Goal: Task Accomplishment & Management: Use online tool/utility

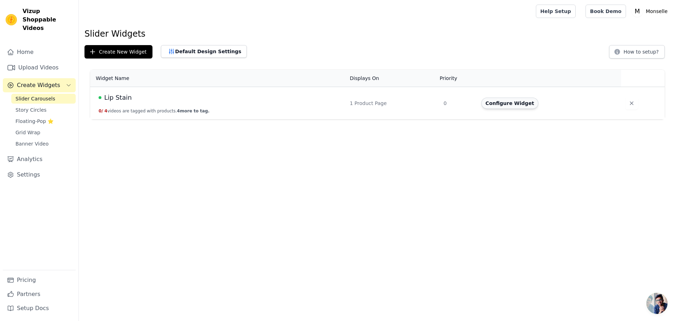
click at [514, 103] on button "Configure Widget" at bounding box center [509, 102] width 57 height 11
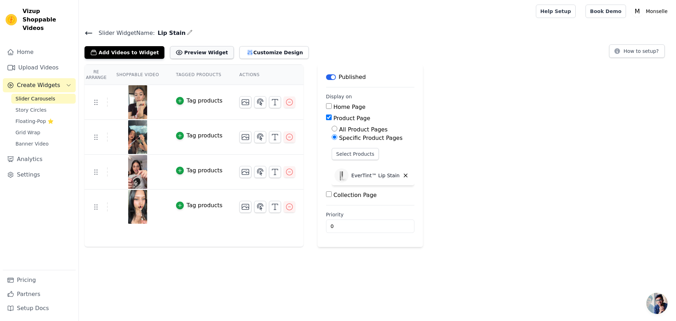
click at [182, 49] on button "Preview Widget" at bounding box center [201, 52] width 63 height 13
click at [257, 53] on button "Customize Design" at bounding box center [273, 52] width 69 height 13
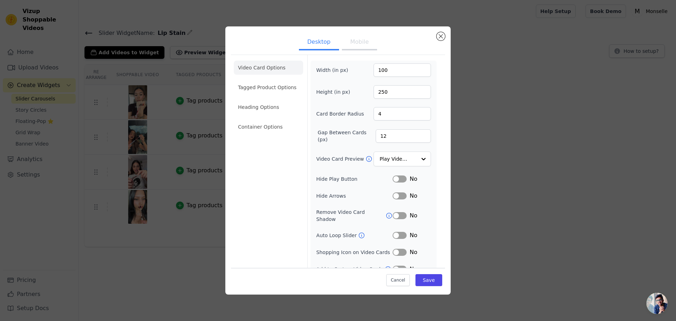
click at [360, 44] on button "Mobile" at bounding box center [359, 42] width 35 height 15
click at [267, 120] on li "Tagged Product Options" at bounding box center [268, 127] width 69 height 14
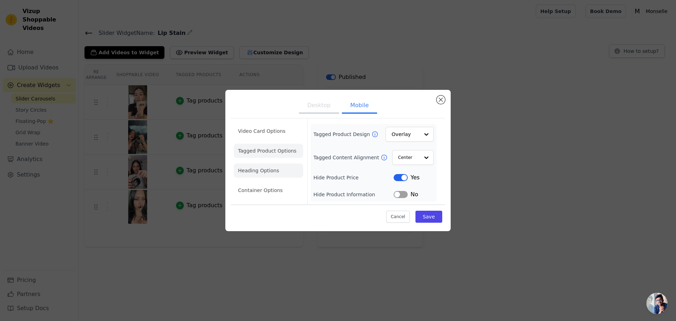
click at [270, 172] on li "Heading Options" at bounding box center [268, 170] width 69 height 14
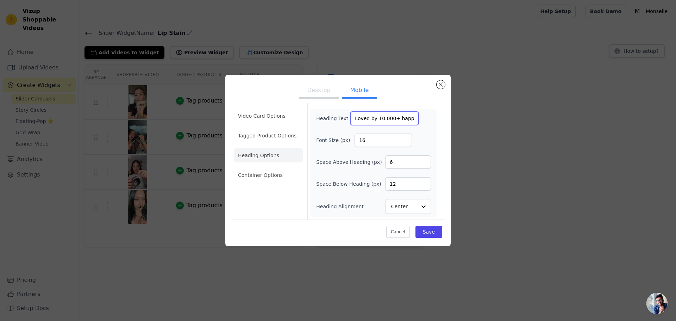
click at [398, 118] on input "Loved by 10.000+ happy lips" at bounding box center [384, 118] width 68 height 13
paste input "text"
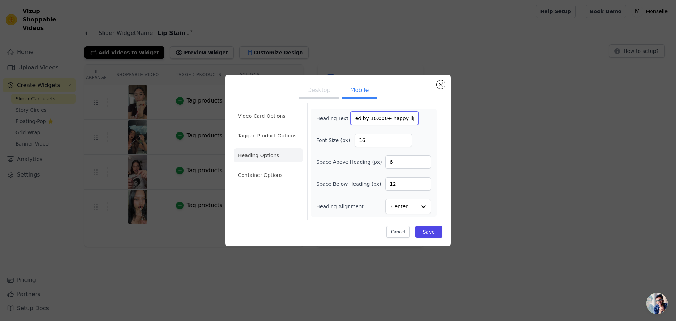
paste input "text"
click at [393, 121] on input "Loved by 10.000+ happy lips" at bounding box center [384, 118] width 68 height 13
drag, startPoint x: 405, startPoint y: 117, endPoint x: 389, endPoint y: 128, distance: 19.0
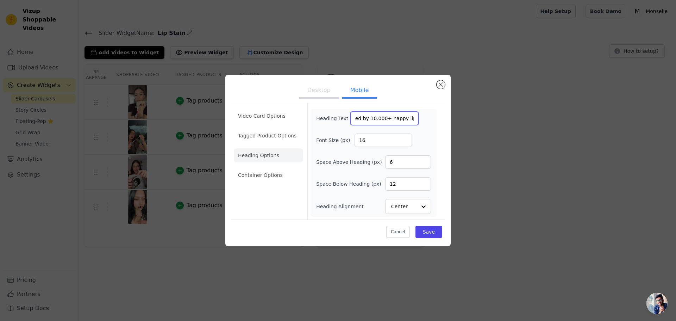
click at [389, 128] on div "Heading Text Loved by 10.000+ happy lips Font Size (px) 16 Space Above Heading …" at bounding box center [373, 163] width 115 height 102
drag, startPoint x: 360, startPoint y: 118, endPoint x: 334, endPoint y: 127, distance: 27.4
click at [334, 127] on div "Heading Text Loved by 10.000+ happy lips Font Size (px) 16 Space Above Heading …" at bounding box center [373, 163] width 115 height 102
click at [380, 116] on input "Loved by 10.000+ happy lips" at bounding box center [384, 118] width 68 height 13
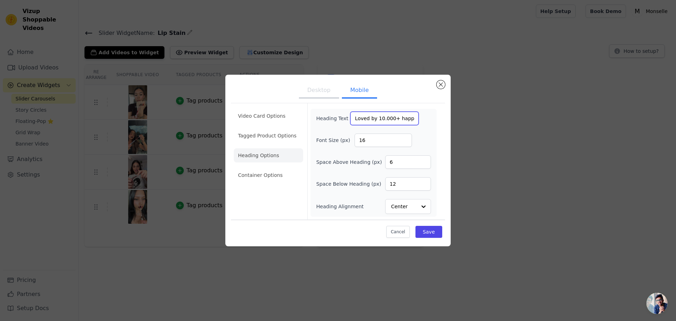
click at [380, 116] on input "Loved by 10.000+ happy lips" at bounding box center [384, 118] width 68 height 13
type input "Loved by 10.000+ happy lips"
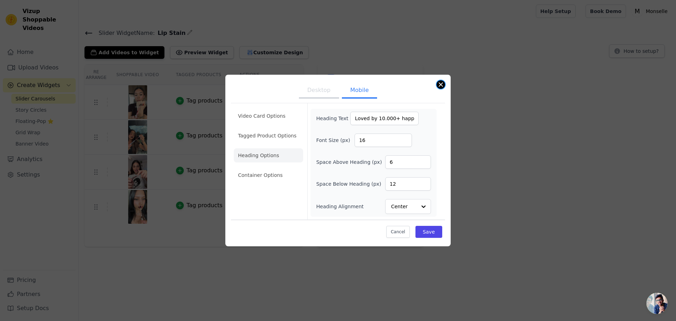
click at [443, 82] on button "Close modal" at bounding box center [440, 84] width 8 height 8
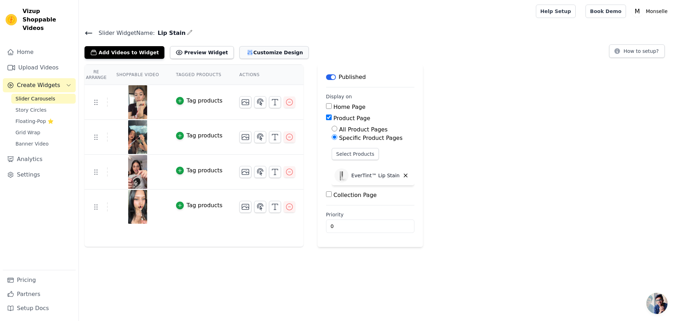
click at [252, 51] on button "Customize Design" at bounding box center [273, 52] width 69 height 13
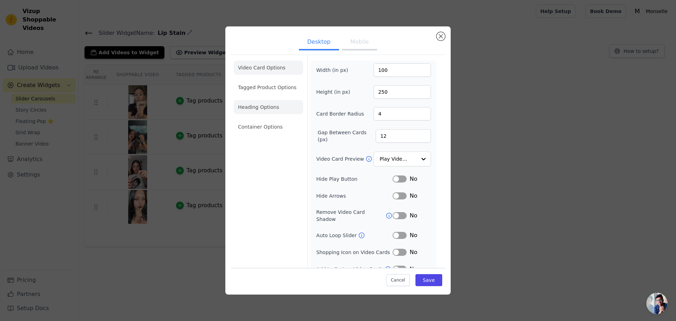
click at [261, 108] on li "Heading Options" at bounding box center [268, 107] width 69 height 14
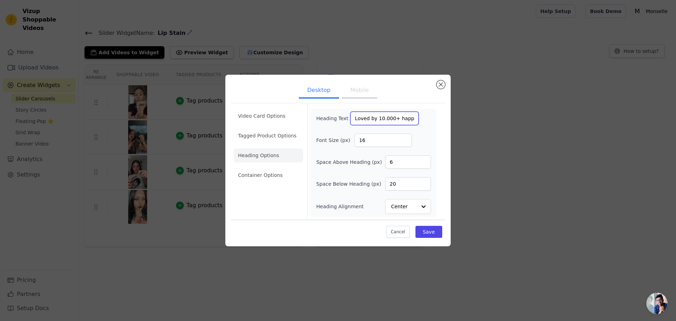
click at [367, 117] on input "Loved by 10.000+ happy lips" at bounding box center [384, 118] width 68 height 13
drag, startPoint x: 381, startPoint y: 120, endPoint x: 394, endPoint y: 116, distance: 13.1
click at [394, 116] on input "Loved by 10.000+ happy lips" at bounding box center [384, 118] width 68 height 13
type input "Loved by 10.000+ happy lips"
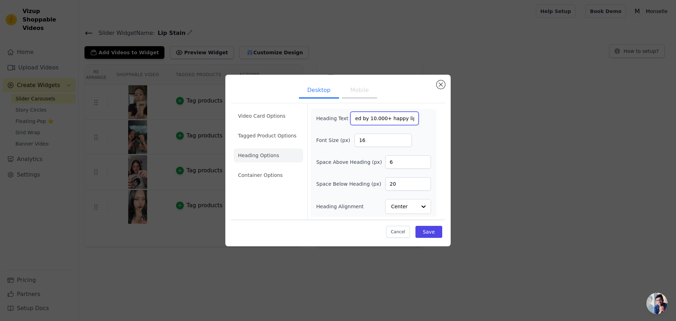
click at [363, 119] on input "Loved by 10.000+ happy lips" at bounding box center [384, 118] width 68 height 13
click at [348, 83] on button "Mobile" at bounding box center [359, 90] width 35 height 15
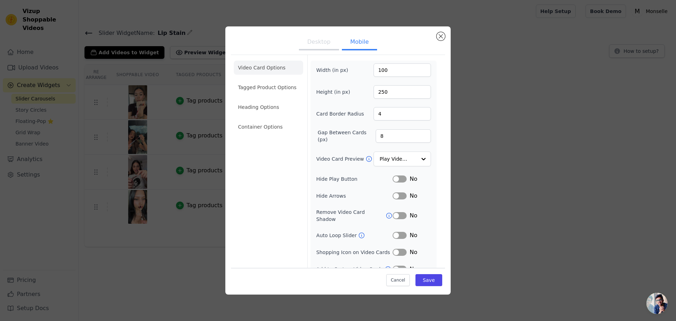
scroll to position [22, 0]
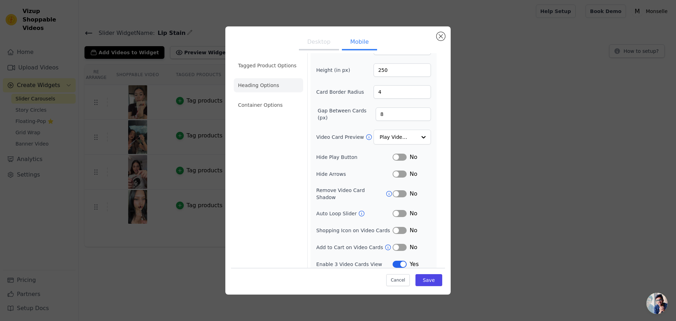
click at [265, 86] on li "Heading Options" at bounding box center [268, 85] width 69 height 14
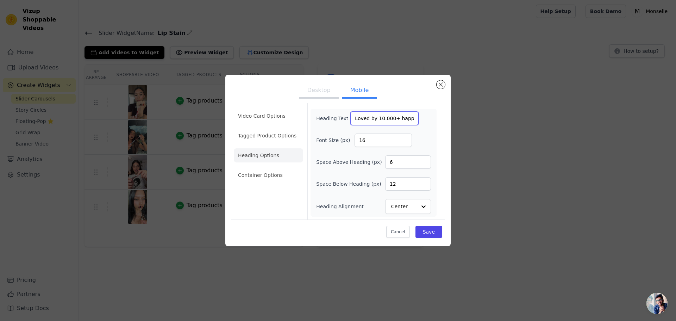
click at [391, 116] on input "Loved by 10.000+ happy lips" at bounding box center [384, 118] width 68 height 13
drag, startPoint x: 403, startPoint y: 119, endPoint x: 387, endPoint y: 123, distance: 15.7
click at [387, 123] on input "Loved by 10.000+ happy lips" at bounding box center [384, 118] width 68 height 13
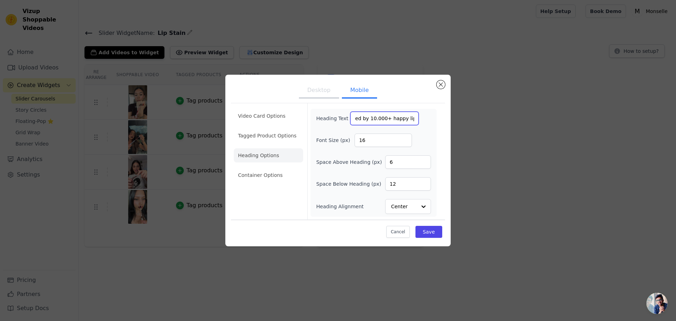
drag, startPoint x: 405, startPoint y: 118, endPoint x: 385, endPoint y: 119, distance: 20.1
click at [385, 119] on input "Loved by 10.000+ happy lips" at bounding box center [384, 118] width 68 height 13
click at [398, 116] on input "Loved by 10.000+ happy lips" at bounding box center [384, 118] width 68 height 13
type input "Loved by 10.000+ happy lips"
click at [398, 116] on input "Loved by 10.000+ happy lips" at bounding box center [384, 118] width 68 height 13
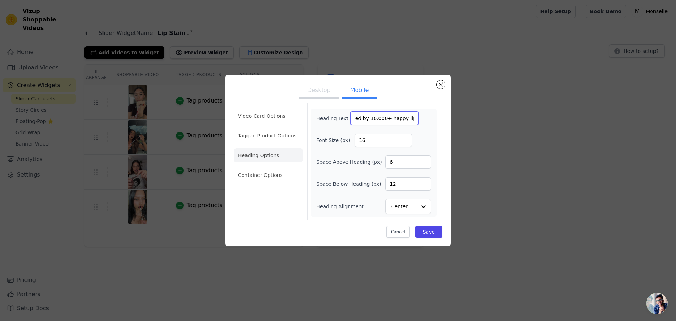
click at [395, 116] on input "Loved by 10.000+ happy lips" at bounding box center [384, 118] width 68 height 13
click at [324, 92] on button "Desktop" at bounding box center [319, 90] width 40 height 15
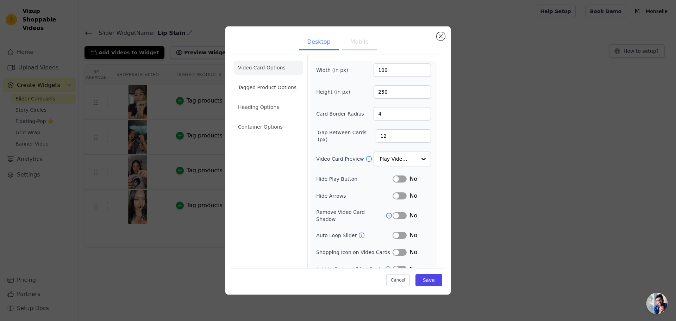
click at [262, 72] on li "Video Card Options" at bounding box center [268, 68] width 69 height 14
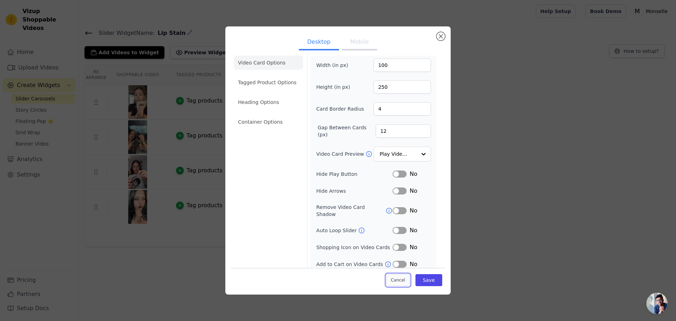
click at [393, 278] on button "Cancel" at bounding box center [398, 280] width 24 height 12
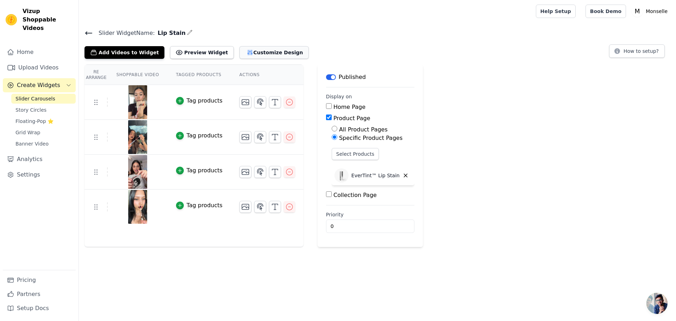
click at [243, 51] on button "Customize Design" at bounding box center [273, 52] width 69 height 13
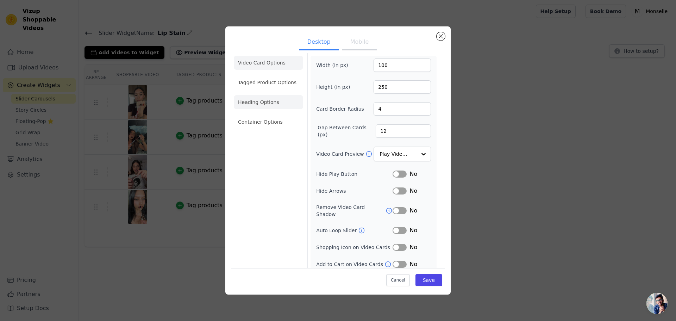
click at [268, 107] on li "Heading Options" at bounding box center [268, 102] width 69 height 14
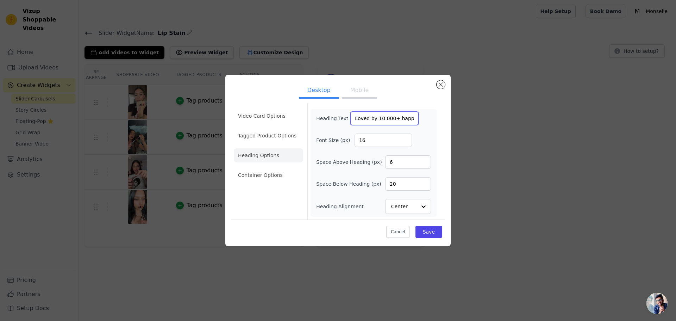
click at [387, 122] on input "Loved by 10.000+ happy lips" at bounding box center [384, 118] width 68 height 13
type input "Loved by 10.000+ happy lips"
click at [402, 235] on button "Cancel" at bounding box center [398, 232] width 24 height 12
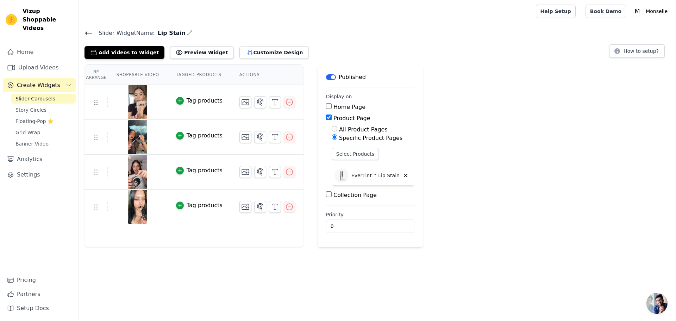
click at [245, 65] on th "Actions" at bounding box center [267, 75] width 72 height 20
click at [257, 44] on div "Add Videos to Widget Preview Widget Customize Design" at bounding box center [199, 50] width 230 height 15
click at [256, 52] on button "Customize Design" at bounding box center [273, 52] width 69 height 13
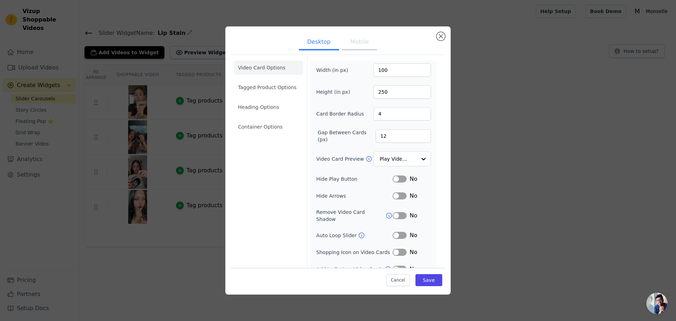
scroll to position [5, 0]
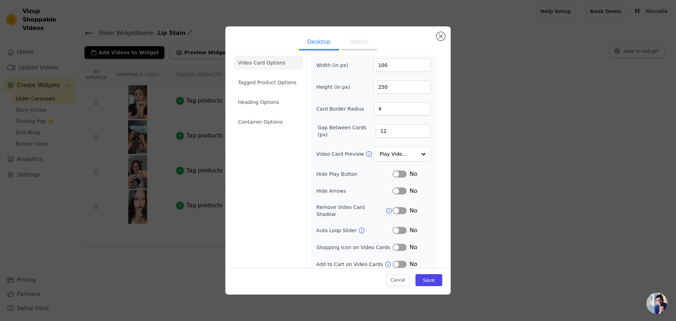
click at [243, 109] on li "Heading Options" at bounding box center [268, 102] width 69 height 14
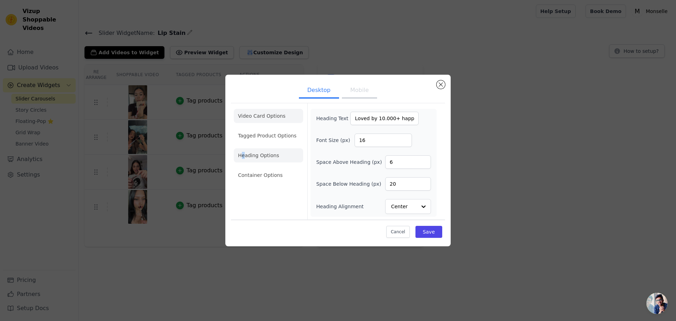
scroll to position [0, 0]
click at [375, 137] on input "16" at bounding box center [382, 139] width 57 height 13
type input "1"
click at [408, 130] on div "Heading Text Loved by 10.000+ happy lips Font Size (px) Space Above Heading (px…" at bounding box center [373, 163] width 115 height 102
click at [403, 119] on input "Loved by 10.000+ happy lips" at bounding box center [384, 118] width 68 height 13
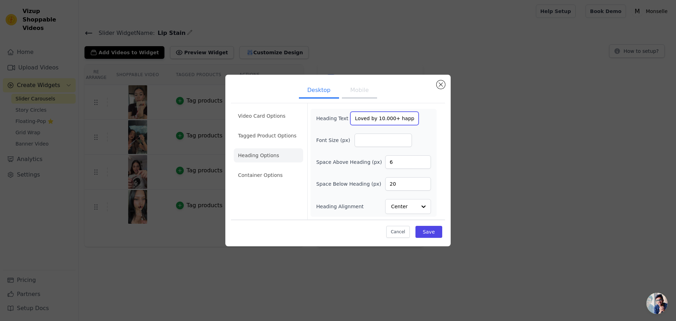
click at [403, 119] on input "Loved by 10.000+ happy lips" at bounding box center [384, 118] width 68 height 13
type input "Loved by 10.000+ happy lips"
drag, startPoint x: 377, startPoint y: 122, endPoint x: 349, endPoint y: 120, distance: 28.6
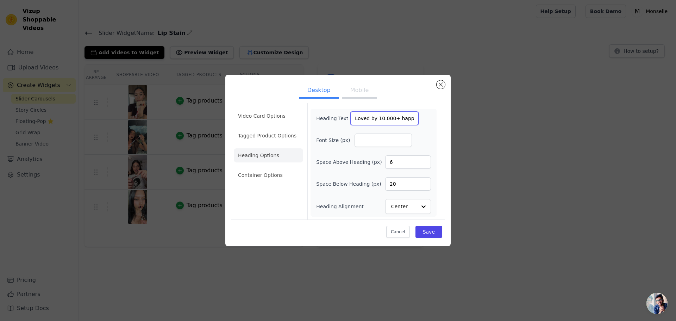
click at [350, 120] on input "Loved by 10.000+ happy lips" at bounding box center [384, 118] width 68 height 13
click at [437, 86] on button "Close modal" at bounding box center [440, 84] width 8 height 8
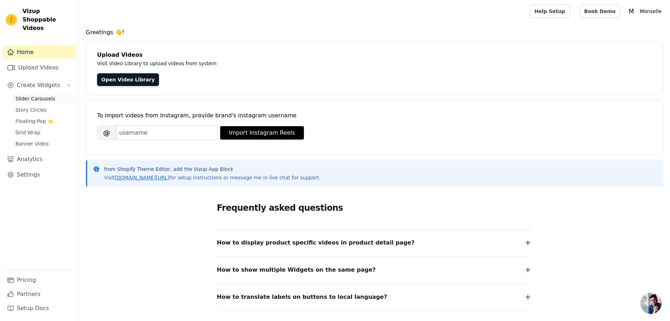
click at [47, 95] on span "Slider Carousels" at bounding box center [35, 98] width 40 height 7
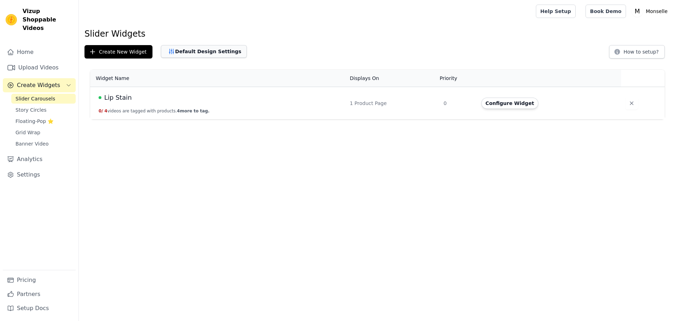
click at [190, 47] on button "Default Design Settings" at bounding box center [204, 51] width 86 height 13
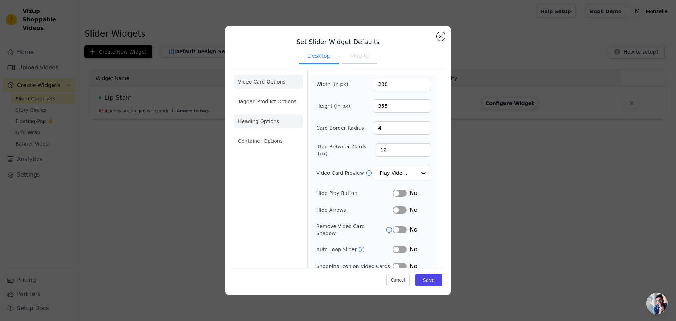
click at [267, 121] on li "Heading Options" at bounding box center [268, 121] width 69 height 14
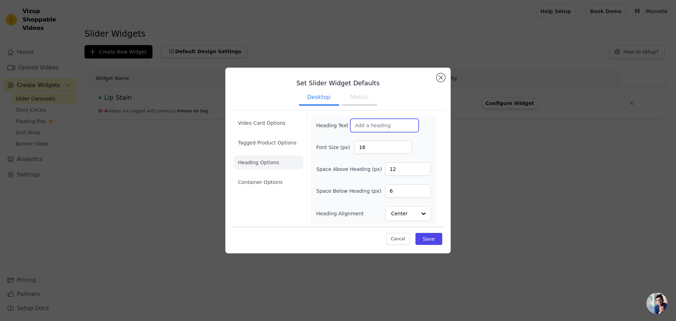
click at [388, 121] on input "Heading Text" at bounding box center [384, 125] width 68 height 13
paste input "text"
click at [377, 125] on input "Heading Text" at bounding box center [384, 125] width 68 height 13
paste input "text"
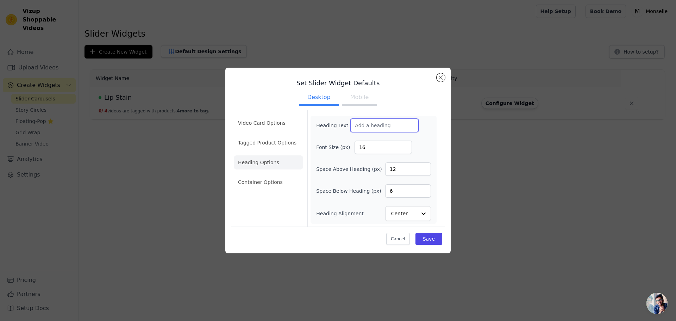
click at [368, 128] on input "Heading Text" at bounding box center [384, 125] width 68 height 13
paste input "text"
click at [386, 127] on input "Heading Text" at bounding box center [384, 125] width 68 height 13
click at [436, 233] on button "Save" at bounding box center [428, 239] width 27 height 12
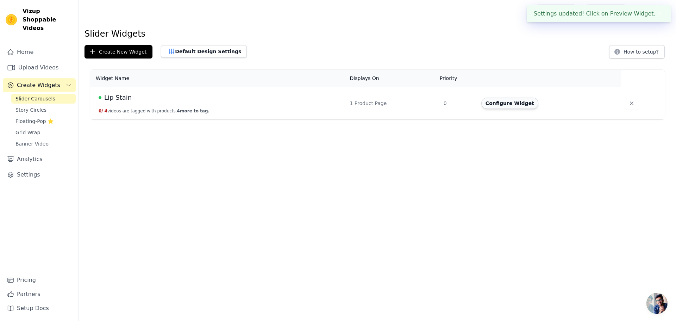
click at [510, 103] on button "Configure Widget" at bounding box center [509, 102] width 57 height 11
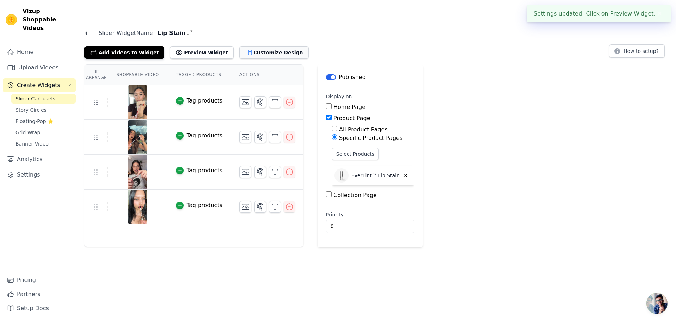
click at [247, 54] on button "Customize Design" at bounding box center [273, 52] width 69 height 13
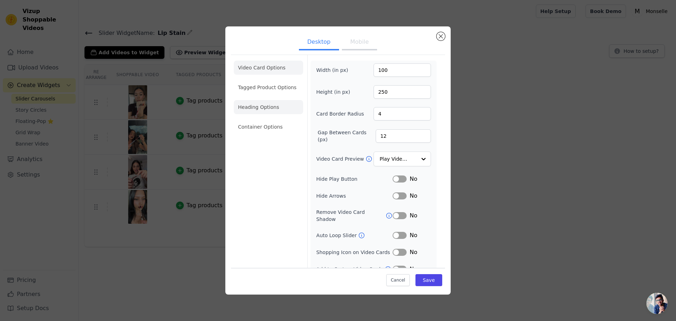
click at [255, 106] on li "Heading Options" at bounding box center [268, 107] width 69 height 14
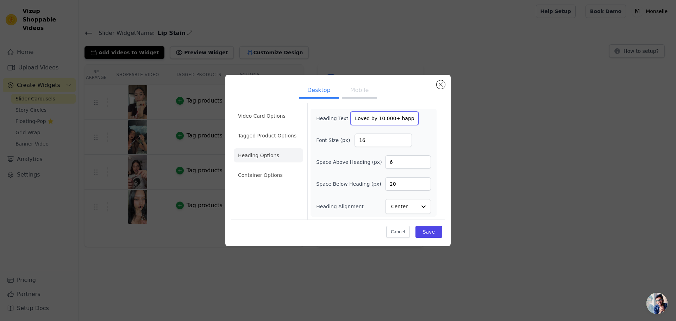
click at [394, 116] on input "Loved by 10.000+ happy lips" at bounding box center [384, 118] width 68 height 13
click at [400, 117] on input "Loved by 10.000+ happy lips" at bounding box center [384, 118] width 68 height 13
click at [393, 117] on input "Loved by 10.000+ happy lips" at bounding box center [384, 118] width 68 height 13
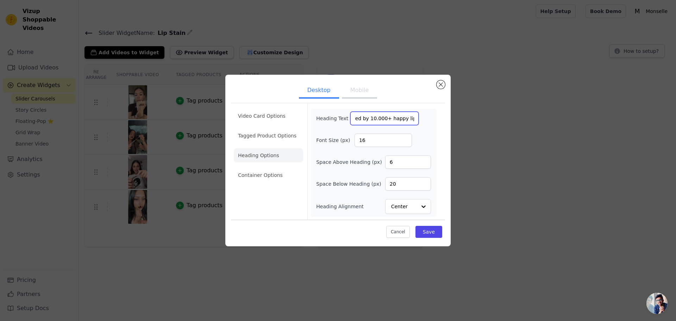
click at [393, 117] on input "Loved by 10.000+ happy lips" at bounding box center [384, 118] width 68 height 13
type input "Loved by 10.000+ happy lips"
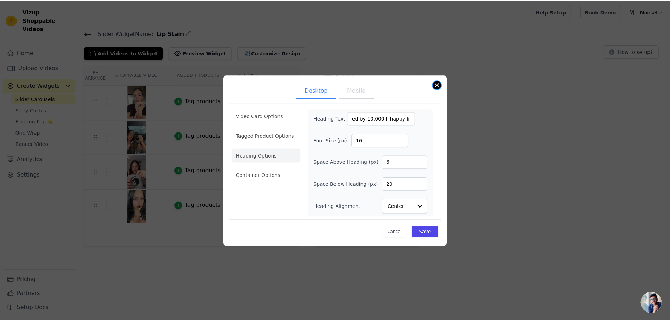
scroll to position [0, 0]
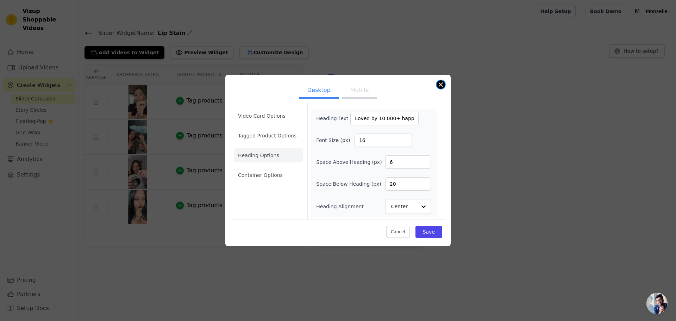
click at [443, 84] on button "Close modal" at bounding box center [440, 84] width 8 height 8
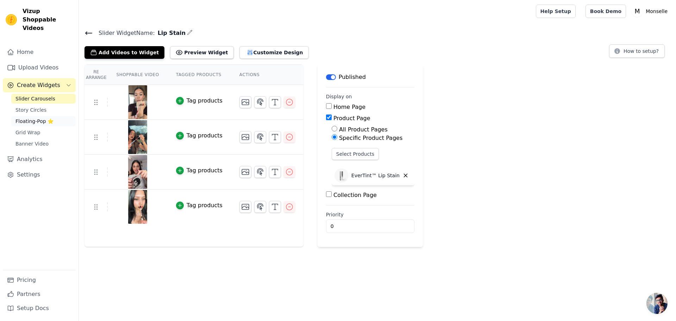
click at [20, 118] on span "Floating-Pop ⭐" at bounding box center [34, 121] width 38 height 7
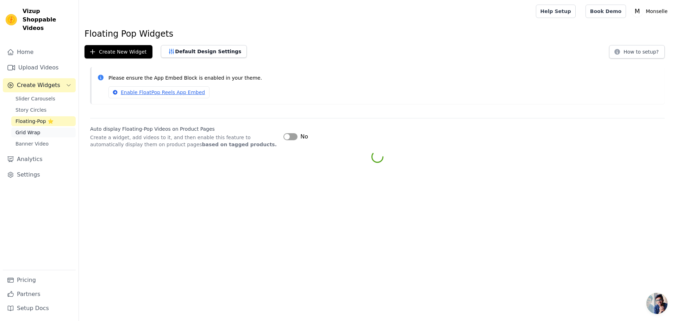
click at [20, 129] on span "Grid Wrap" at bounding box center [27, 132] width 25 height 7
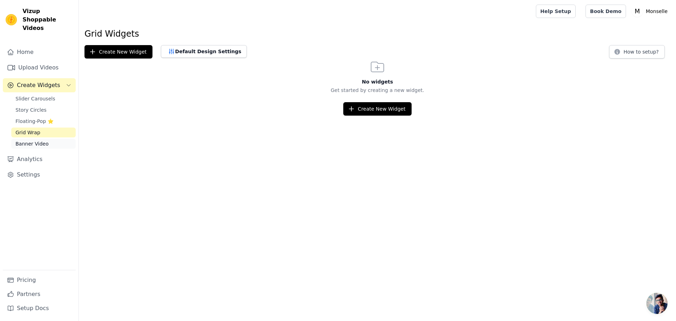
click at [23, 140] on span "Banner Video" at bounding box center [31, 143] width 33 height 7
click at [32, 49] on link "Home" at bounding box center [39, 52] width 73 height 14
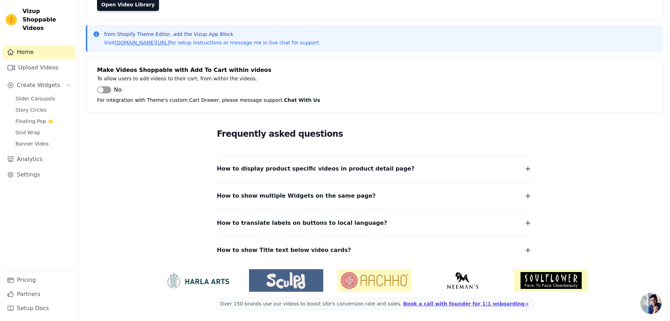
scroll to position [74, 0]
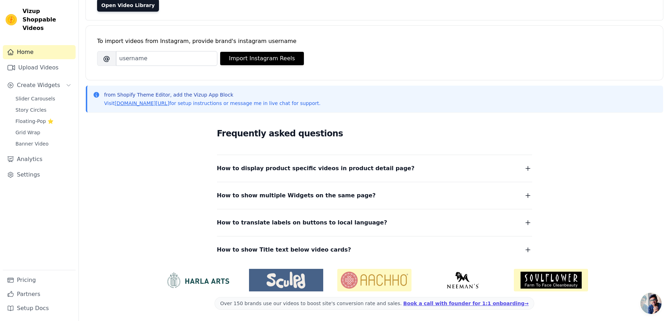
click at [331, 158] on div "How to display product specific videos in product detail page? Create one widge…" at bounding box center [374, 164] width 315 height 18
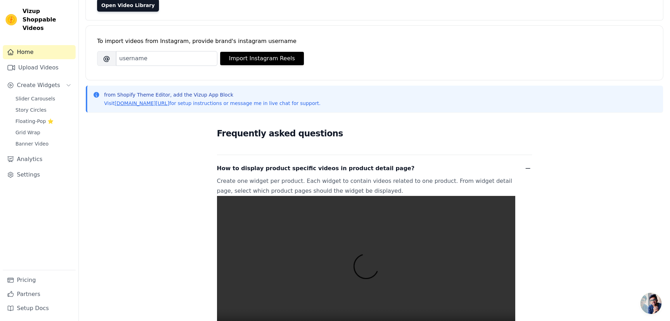
click at [325, 166] on span "How to display product specific videos in product detail page?" at bounding box center [316, 168] width 198 height 10
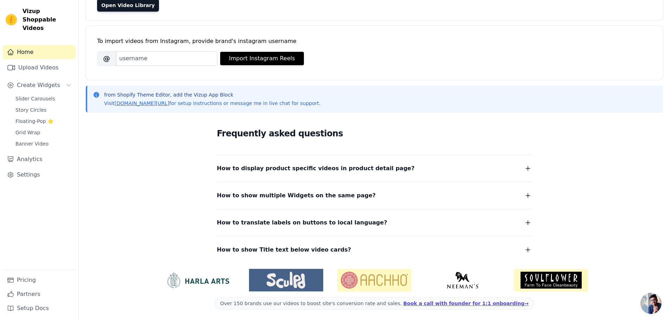
click at [325, 166] on span "How to display product specific videos in product detail page?" at bounding box center [316, 168] width 198 height 10
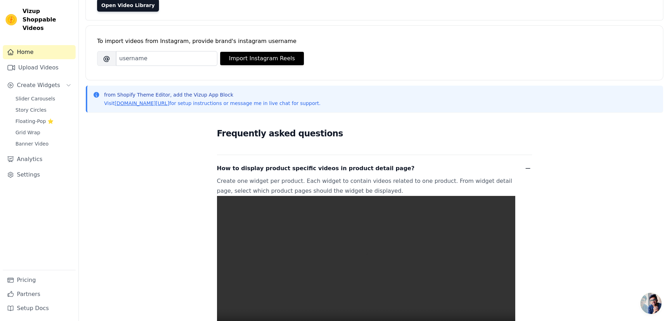
click at [325, 166] on span "How to display product specific videos in product detail page?" at bounding box center [316, 168] width 198 height 10
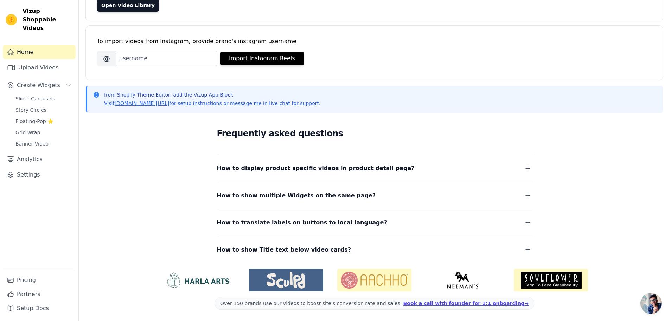
click at [325, 166] on span "How to display product specific videos in product detail page?" at bounding box center [316, 168] width 198 height 10
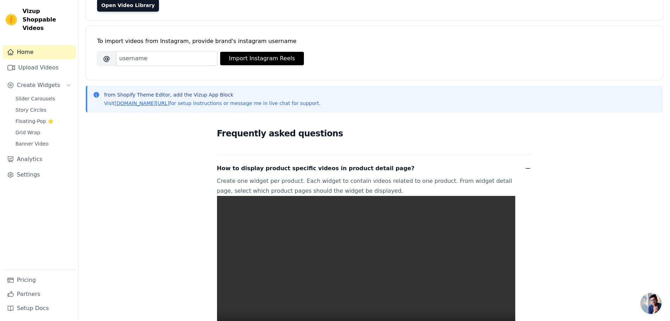
click at [325, 170] on span "How to display product specific videos in product detail page?" at bounding box center [316, 168] width 198 height 10
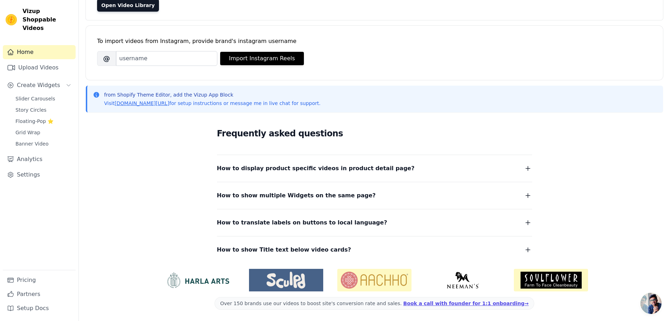
click at [320, 190] on span "How to show multiple Widgets on the same page?" at bounding box center [296, 195] width 159 height 10
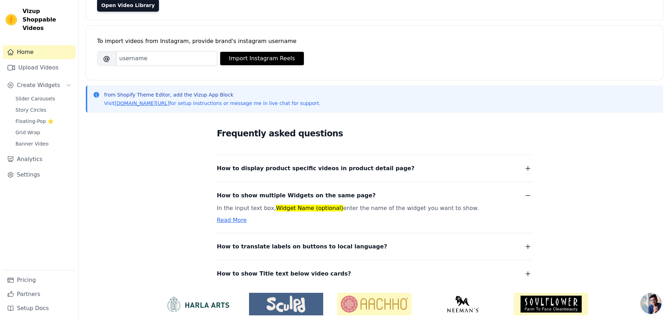
click at [320, 190] on span "How to show multiple Widgets on the same page?" at bounding box center [296, 195] width 159 height 10
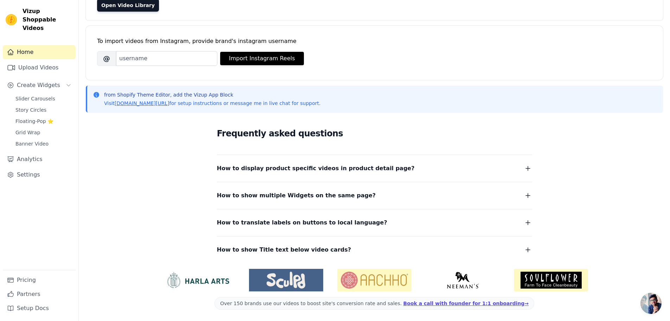
click at [308, 220] on span "How to translate labels on buttons to local language?" at bounding box center [302, 222] width 170 height 10
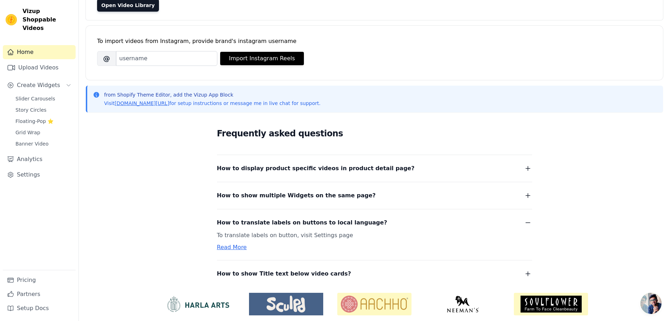
click at [308, 220] on span "How to translate labels on buttons to local language?" at bounding box center [302, 222] width 170 height 10
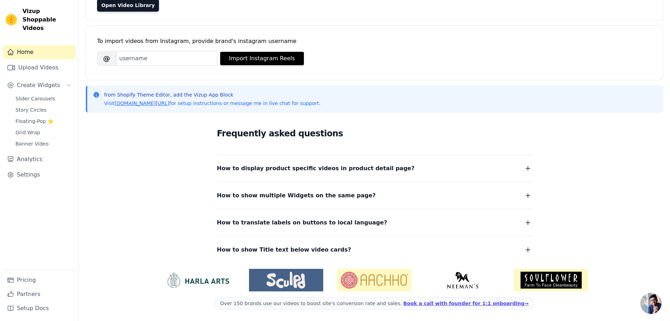
click at [289, 240] on div "How to show Title text below video cards? To tag your videos with a title and c…" at bounding box center [374, 245] width 315 height 19
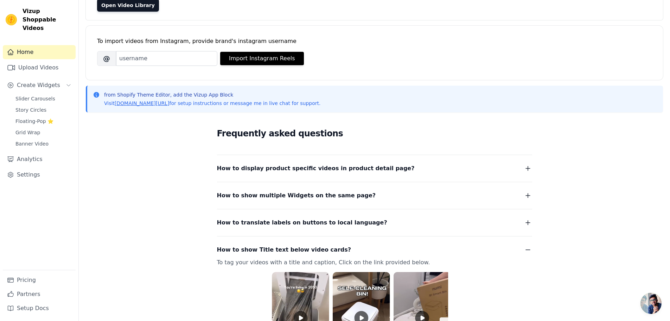
click at [288, 243] on div "How to show Title text below video cards? To tag your videos with a title and c…" at bounding box center [374, 313] width 315 height 154
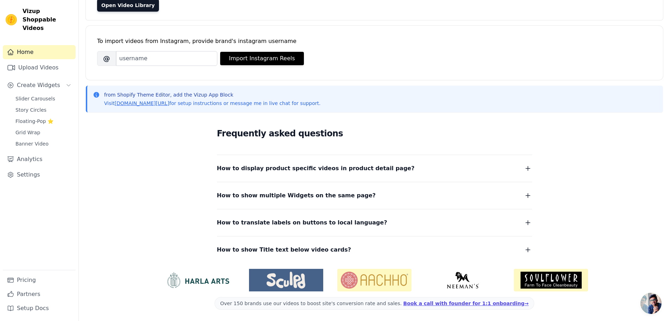
click at [292, 218] on span "How to translate labels on buttons to local language?" at bounding box center [302, 222] width 170 height 10
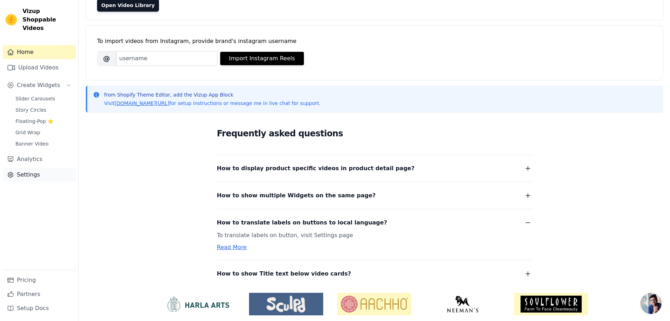
click at [38, 167] on link "Settings" at bounding box center [39, 174] width 73 height 14
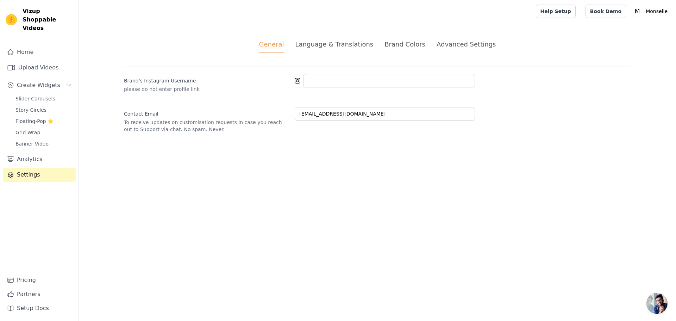
click at [344, 39] on div "Language & Translations" at bounding box center [334, 43] width 78 height 9
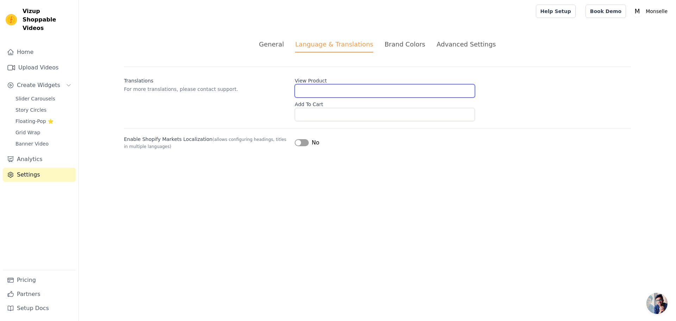
click at [318, 84] on input "View Product" at bounding box center [384, 90] width 180 height 13
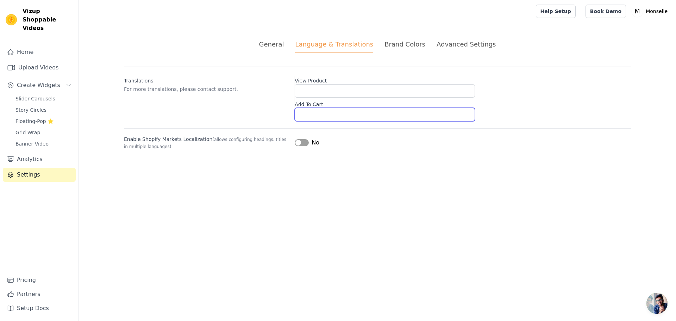
click at [318, 111] on input "Add To Cart" at bounding box center [384, 114] width 180 height 13
click at [386, 42] on div "Brand Colors" at bounding box center [404, 43] width 41 height 9
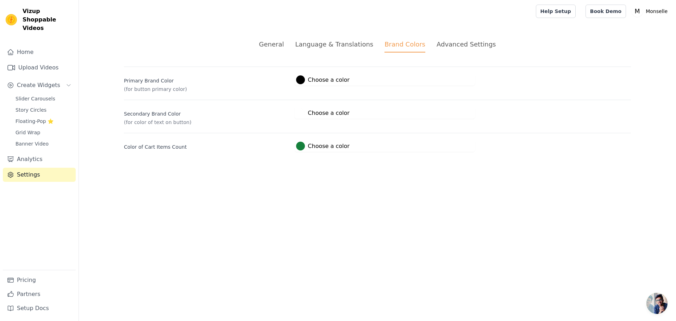
click at [477, 48] on div "Advanced Settings" at bounding box center [465, 43] width 59 height 9
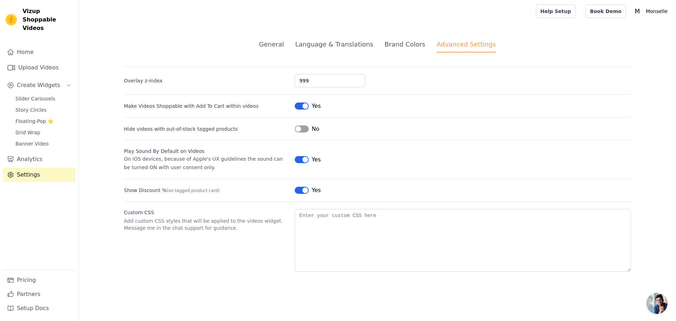
click at [277, 39] on div "General" at bounding box center [271, 43] width 25 height 9
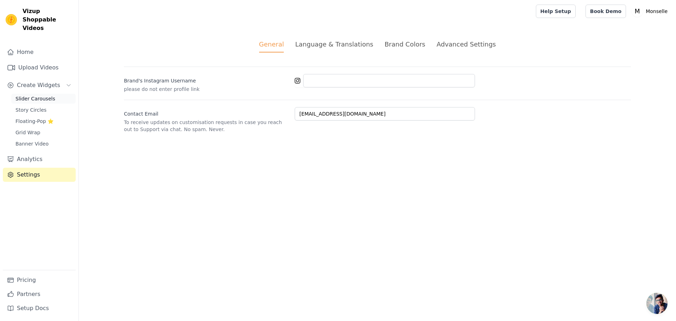
click at [23, 94] on link "Slider Carousels" at bounding box center [43, 99] width 64 height 10
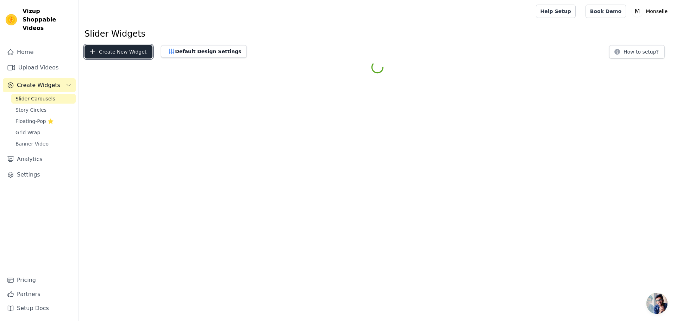
click at [121, 53] on button "Create New Widget" at bounding box center [118, 51] width 68 height 13
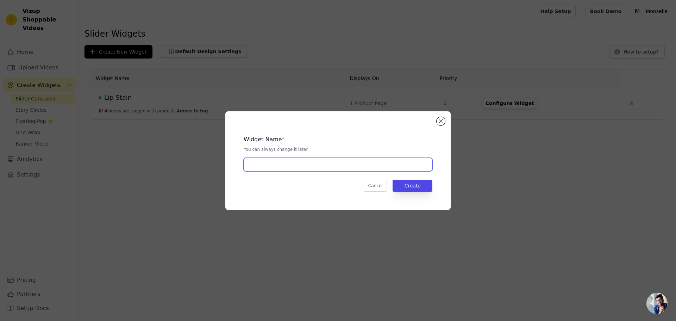
click at [316, 161] on input "text" at bounding box center [337, 164] width 189 height 13
type input "Lip Stain"
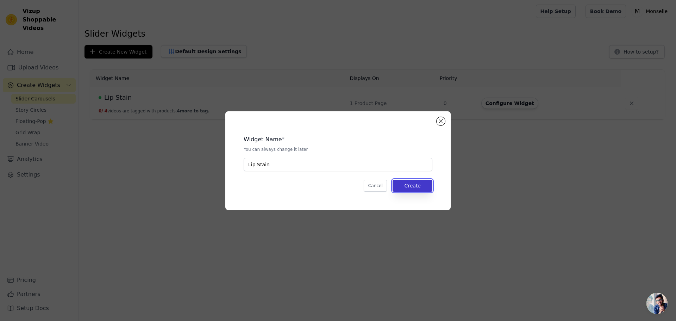
click at [423, 190] on button "Create" at bounding box center [412, 185] width 40 height 12
click at [377, 189] on button "Cancel" at bounding box center [375, 185] width 24 height 12
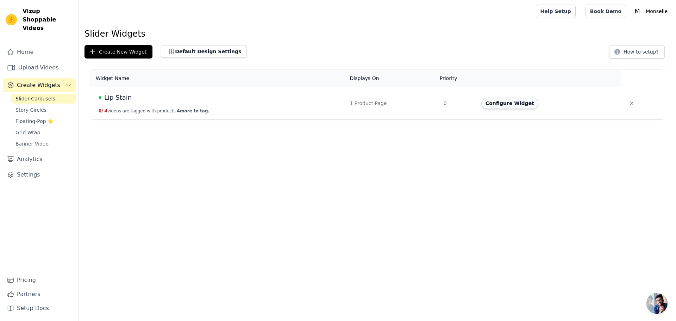
click at [518, 105] on button "Configure Widget" at bounding box center [509, 102] width 57 height 11
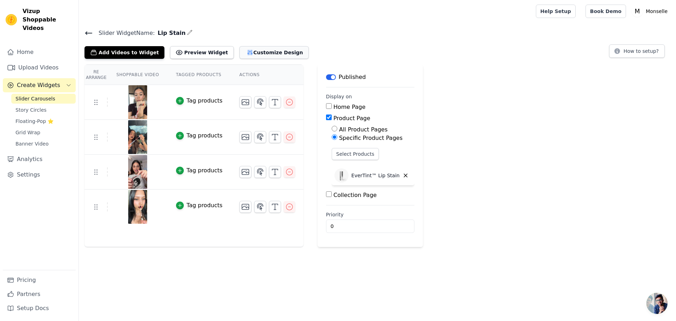
click at [254, 55] on button "Customize Design" at bounding box center [273, 52] width 69 height 13
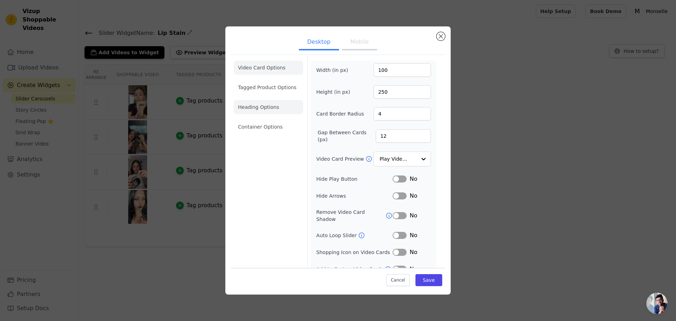
click at [265, 103] on li "Heading Options" at bounding box center [268, 107] width 69 height 14
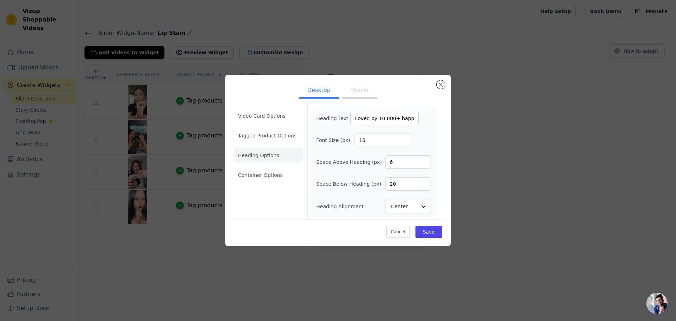
click at [272, 147] on ul "Video Card Options Tagged Product Options Heading Options Container Options" at bounding box center [268, 145] width 69 height 79
click at [273, 168] on li "Tagged Product Options" at bounding box center [268, 175] width 69 height 14
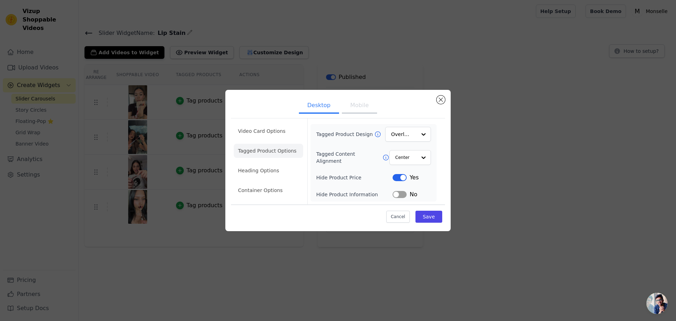
click at [270, 155] on li "Tagged Product Options" at bounding box center [268, 151] width 69 height 14
click at [268, 164] on ul "Video Card Options Tagged Product Options Heading Options Container Options" at bounding box center [268, 160] width 69 height 79
click at [303, 169] on li "Heading Options" at bounding box center [268, 170] width 69 height 14
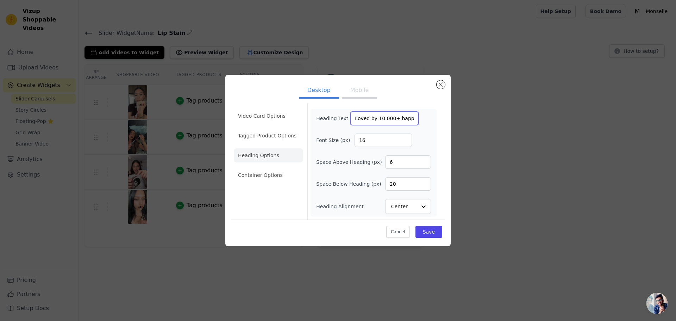
click at [372, 123] on input "Loved by 10.000+ happy lips" at bounding box center [384, 118] width 68 height 13
type input "Loved by 10.000+ happy lips"
click at [442, 87] on button "Close modal" at bounding box center [440, 84] width 8 height 8
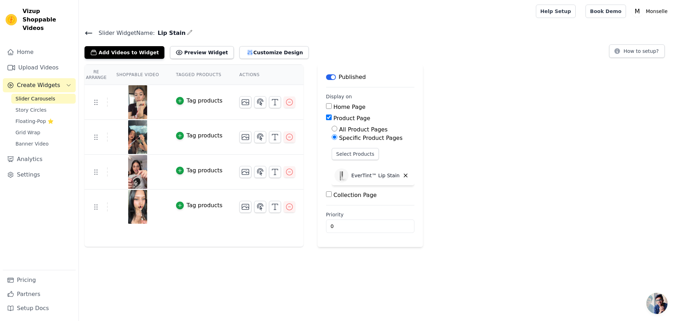
click at [88, 31] on icon at bounding box center [88, 33] width 8 height 8
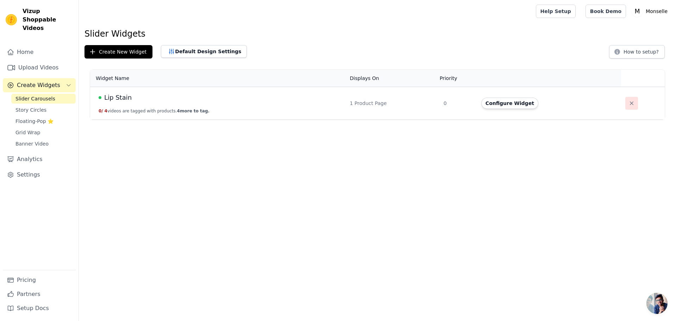
click at [629, 100] on icon "button" at bounding box center [631, 103] width 7 height 7
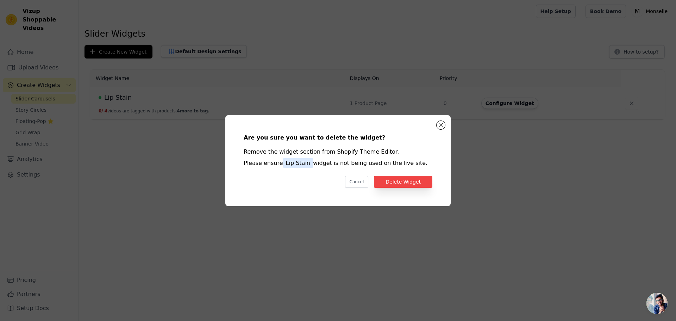
click at [401, 188] on div "Are you sure you want to delete the widget? Remove the widget section from Shop…" at bounding box center [337, 160] width 203 height 68
click at [406, 181] on button "Delete Widget" at bounding box center [403, 182] width 58 height 12
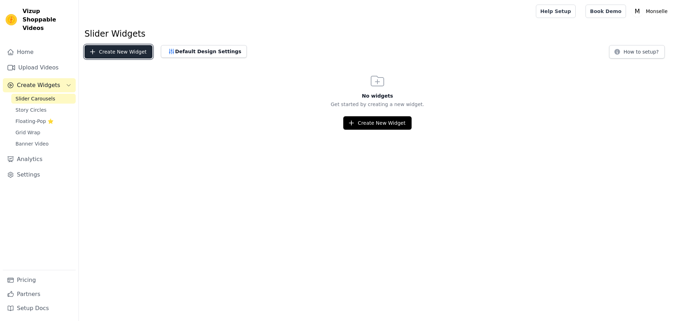
click at [122, 55] on button "Create New Widget" at bounding box center [118, 51] width 68 height 13
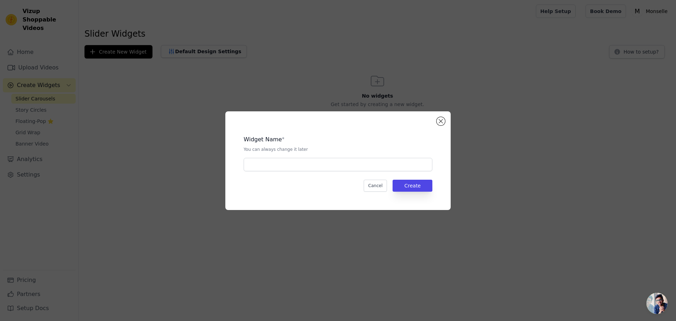
click at [303, 174] on div "Widget Name * You can always change it later Cancel Create" at bounding box center [337, 160] width 203 height 76
click at [305, 165] on input "text" at bounding box center [337, 164] width 189 height 13
type input "Lip Stain"
click at [409, 190] on button "Create" at bounding box center [412, 185] width 40 height 12
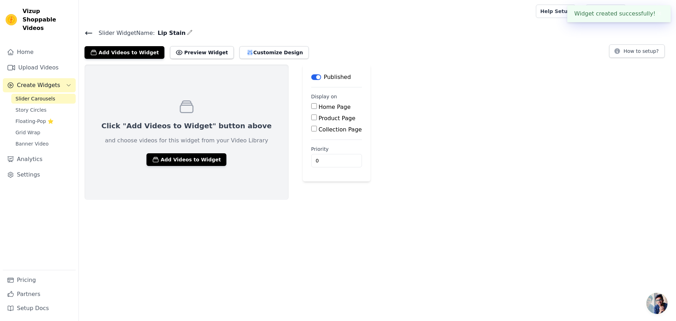
click at [311, 116] on input "Product Page" at bounding box center [314, 117] width 6 height 6
checkbox input "true"
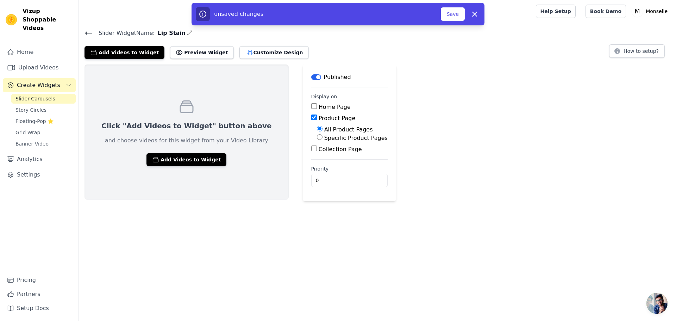
click at [317, 137] on div "Specific Product Pages" at bounding box center [352, 138] width 71 height 8
click at [317, 137] on input "Specific Product Pages" at bounding box center [320, 137] width 6 height 6
radio input "true"
click at [317, 155] on button "Select Products" at bounding box center [340, 154] width 47 height 12
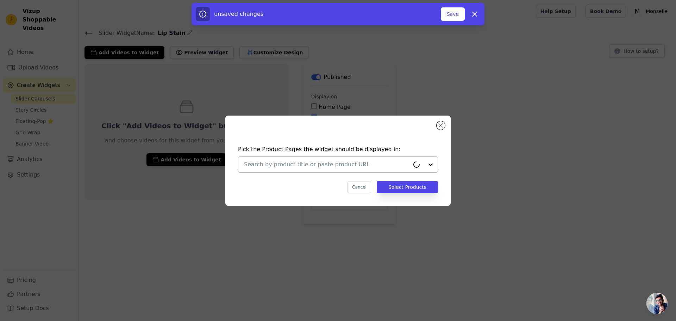
click at [316, 159] on div at bounding box center [326, 164] width 165 height 15
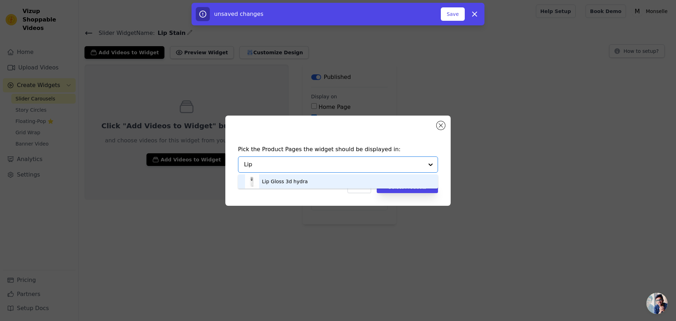
drag, startPoint x: 291, startPoint y: 180, endPoint x: 274, endPoint y: 201, distance: 26.8
click at [274, 201] on div "Pick the Product Pages the widget should be displayed in: Lip Gloss 3d hydra Op…" at bounding box center [337, 160] width 225 height 90
type input "L"
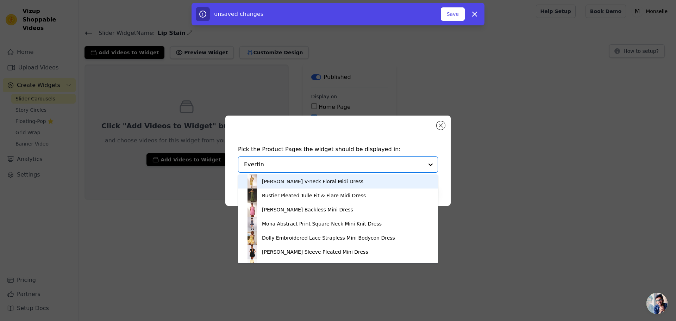
type input "Evertint"
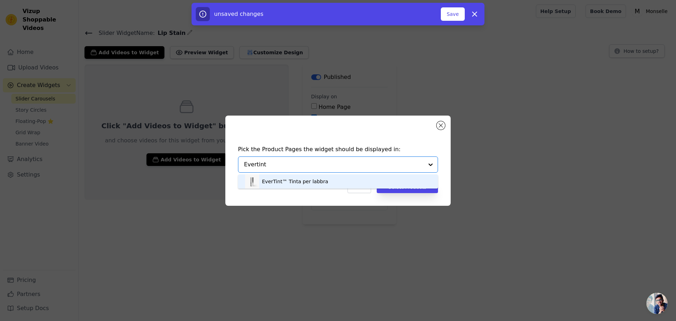
click at [303, 180] on div "EverTint™ Tinta per labbra" at bounding box center [295, 181] width 66 height 7
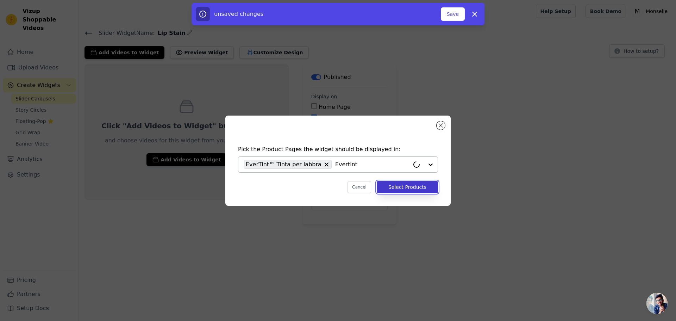
click at [417, 182] on button "Select Products" at bounding box center [406, 187] width 61 height 12
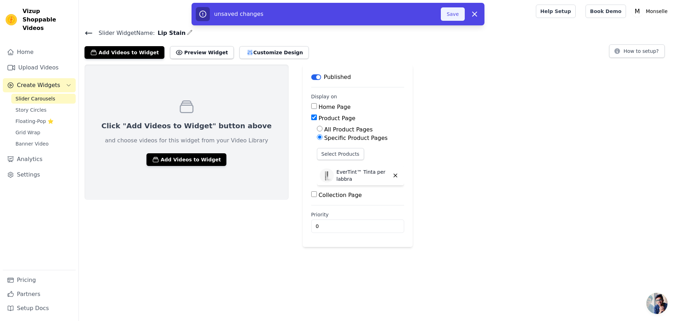
click at [455, 11] on button "Save" at bounding box center [453, 13] width 24 height 13
click at [452, 19] on button "Save" at bounding box center [453, 13] width 24 height 13
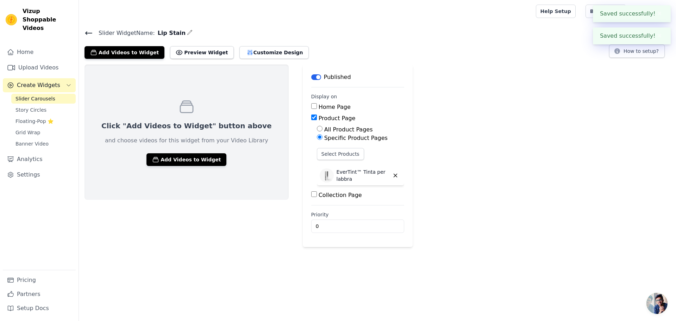
click at [182, 169] on div "Click "Add Videos to Widget" button above and choose videos for this widget fro…" at bounding box center [186, 131] width 204 height 135
click at [185, 166] on div "Click "Add Videos to Widget" button above and choose videos for this widget fro…" at bounding box center [186, 131] width 204 height 135
click at [185, 165] on button "Add Videos to Widget" at bounding box center [186, 159] width 80 height 13
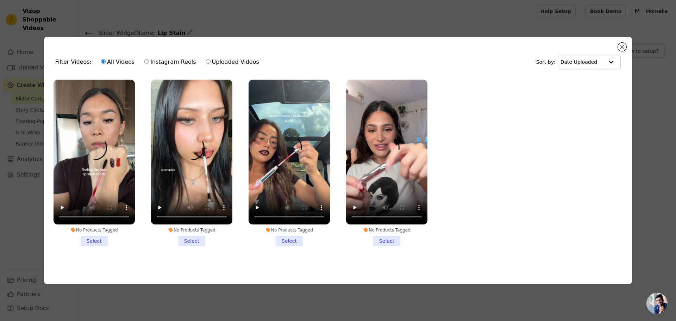
click at [95, 245] on div "No Products Tagged Select" at bounding box center [94, 163] width 89 height 174
click at [99, 241] on li "No Products Tagged Select" at bounding box center [93, 163] width 81 height 166
click at [0, 0] on input "No Products Tagged Select" at bounding box center [0, 0] width 0 height 0
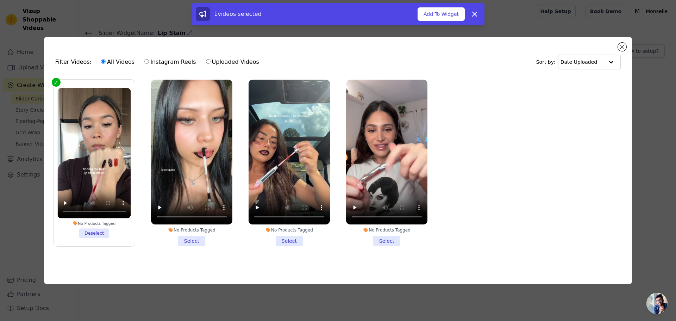
click at [173, 240] on li "No Products Tagged Select" at bounding box center [191, 163] width 81 height 166
click at [0, 0] on input "No Products Tagged Select" at bounding box center [0, 0] width 0 height 0
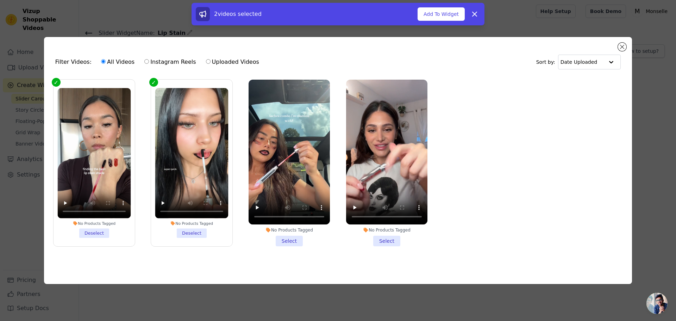
drag, startPoint x: 282, startPoint y: 237, endPoint x: 289, endPoint y: 237, distance: 6.3
click at [283, 237] on li "No Products Tagged Select" at bounding box center [288, 163] width 81 height 166
click at [0, 0] on input "No Products Tagged Select" at bounding box center [0, 0] width 0 height 0
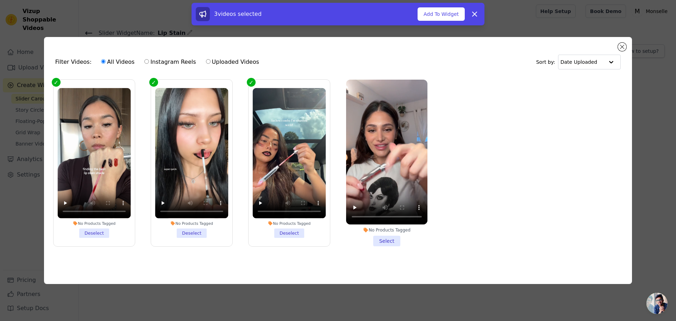
click at [383, 236] on li "No Products Tagged Select" at bounding box center [386, 163] width 81 height 166
click at [0, 0] on input "No Products Tagged Select" at bounding box center [0, 0] width 0 height 0
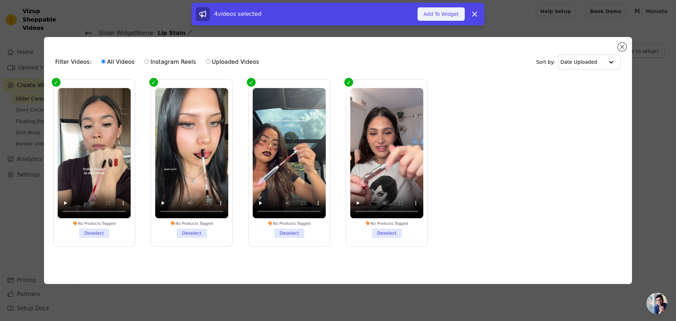
click at [443, 17] on button "Add To Widget" at bounding box center [440, 13] width 47 height 13
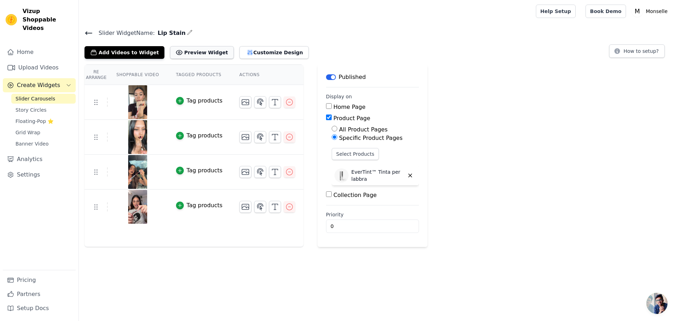
click at [209, 52] on button "Preview Widget" at bounding box center [201, 52] width 63 height 13
click at [240, 50] on button "Customize Design" at bounding box center [273, 52] width 69 height 13
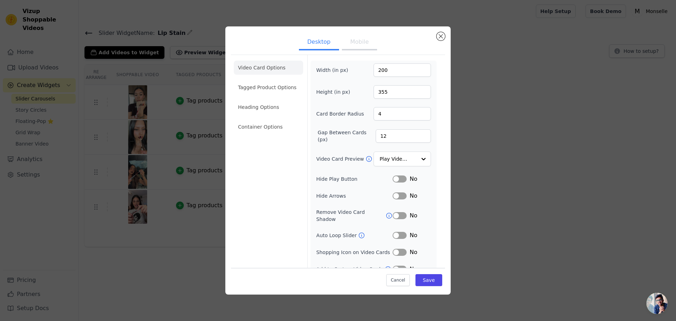
click at [342, 42] on button "Mobile" at bounding box center [359, 42] width 35 height 15
click at [389, 70] on input "200" at bounding box center [401, 69] width 57 height 13
click at [377, 71] on input "9135" at bounding box center [401, 69] width 57 height 13
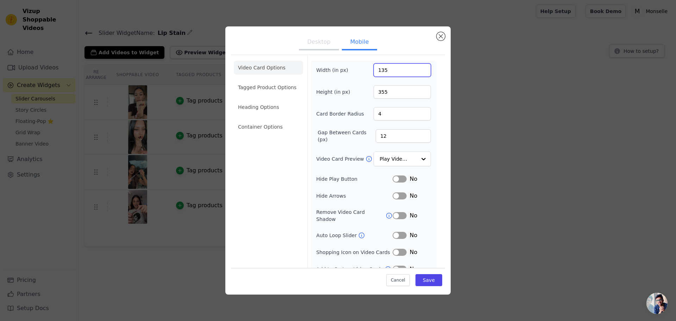
type input "135"
click at [388, 90] on input "355" at bounding box center [401, 91] width 57 height 13
click at [377, 94] on input "1240" at bounding box center [401, 91] width 57 height 13
type input "240"
click at [397, 58] on form "Width (in px) 135 Height (in px) 240 Card Border Radius 4 Gap Between Cards (px…" at bounding box center [373, 175] width 132 height 241
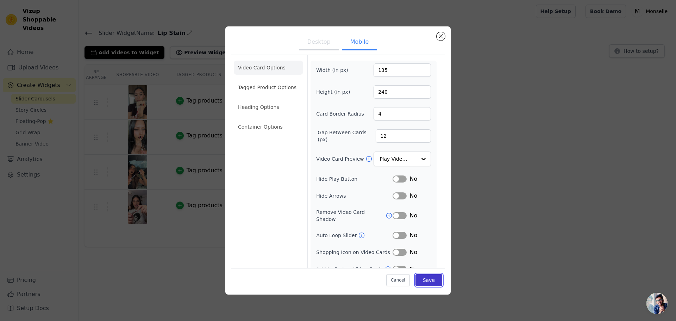
click at [429, 281] on button "Save" at bounding box center [428, 280] width 27 height 12
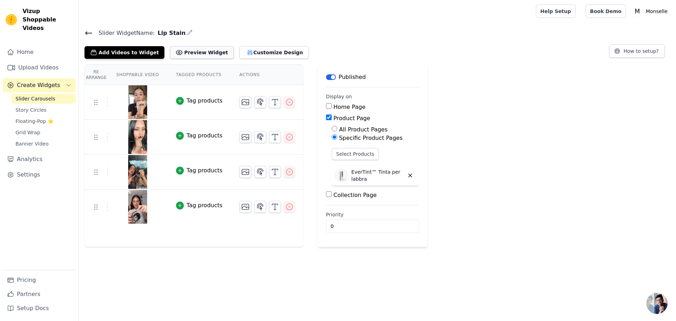
click at [183, 52] on button "Preview Widget" at bounding box center [201, 52] width 63 height 13
click at [263, 56] on button "Customize Design" at bounding box center [273, 52] width 69 height 13
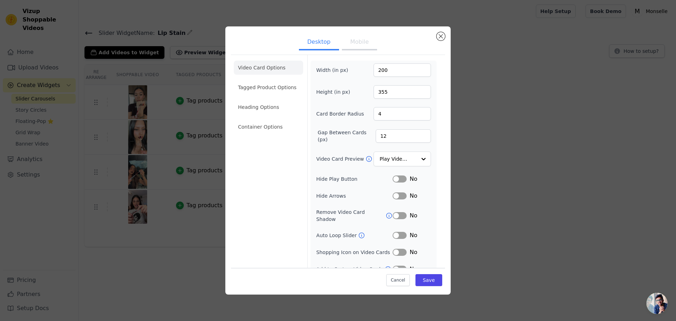
click at [350, 43] on button "Mobile" at bounding box center [359, 42] width 35 height 15
click at [312, 39] on button "Desktop" at bounding box center [319, 42] width 40 height 15
click at [347, 42] on button "Mobile" at bounding box center [359, 42] width 35 height 15
click at [311, 44] on button "Desktop" at bounding box center [319, 42] width 40 height 15
click at [345, 45] on button "Mobile" at bounding box center [359, 42] width 35 height 15
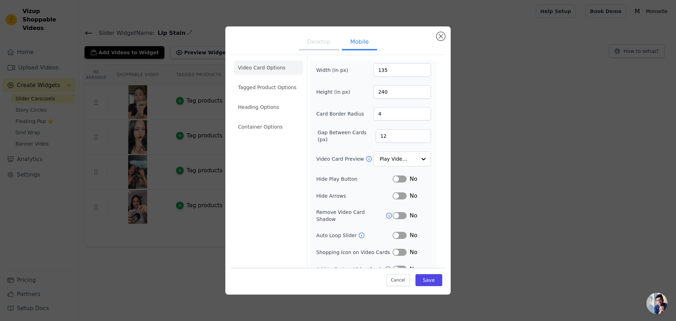
click at [321, 47] on button "Desktop" at bounding box center [319, 42] width 40 height 15
click at [362, 43] on button "Mobile" at bounding box center [359, 42] width 35 height 15
drag, startPoint x: 408, startPoint y: 68, endPoint x: 414, endPoint y: 71, distance: 6.5
click at [408, 68] on input "135" at bounding box center [401, 69] width 57 height 13
click at [403, 69] on input "135" at bounding box center [401, 69] width 57 height 13
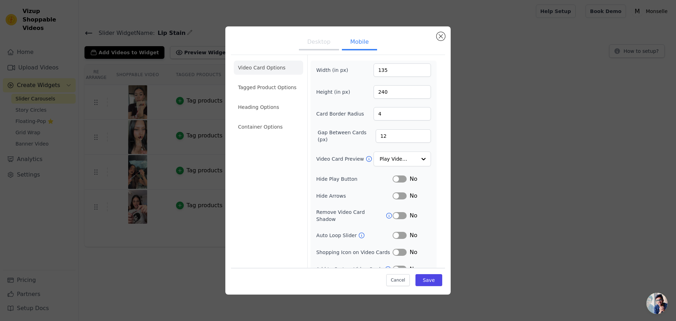
click at [324, 45] on button "Desktop" at bounding box center [319, 42] width 40 height 15
click at [350, 42] on button "Mobile" at bounding box center [359, 42] width 35 height 15
click at [397, 73] on input "135" at bounding box center [401, 69] width 57 height 13
click at [375, 75] on input "9200" at bounding box center [401, 69] width 57 height 13
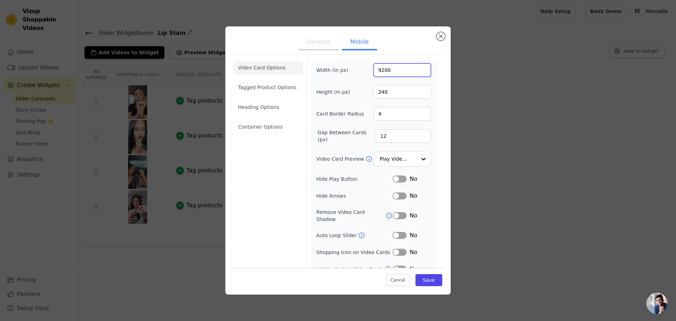
click at [376, 71] on input "9200" at bounding box center [401, 69] width 57 height 13
type input "200"
click at [399, 53] on ul "Desktop Mobile" at bounding box center [338, 42] width 214 height 21
click at [318, 47] on button "Desktop" at bounding box center [319, 42] width 40 height 15
click at [353, 44] on button "Mobile" at bounding box center [359, 42] width 35 height 15
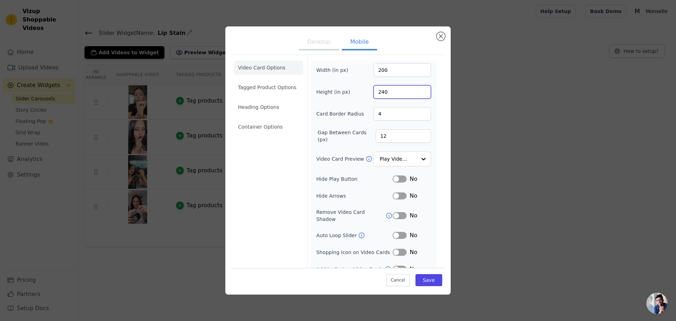
click at [390, 90] on input "240" at bounding box center [401, 91] width 57 height 13
click at [378, 89] on input "2355" at bounding box center [401, 91] width 57 height 13
type input "355"
click at [330, 43] on button "Desktop" at bounding box center [319, 42] width 40 height 15
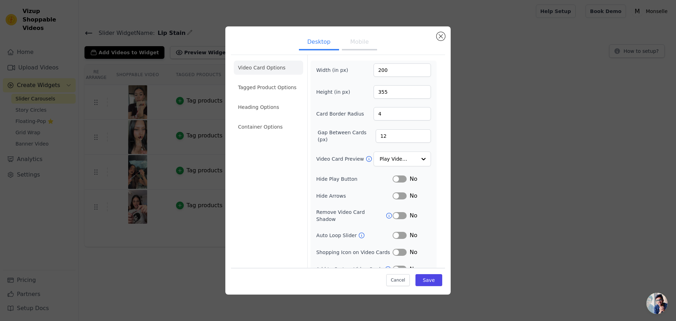
click at [343, 45] on button "Mobile" at bounding box center [359, 42] width 35 height 15
click at [429, 281] on button "Save" at bounding box center [428, 280] width 27 height 12
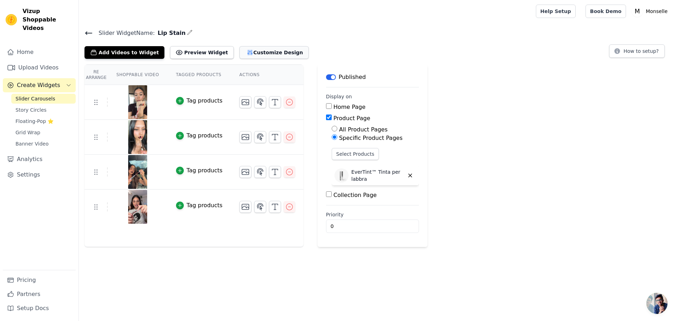
click at [239, 52] on button "Customize Design" at bounding box center [273, 52] width 69 height 13
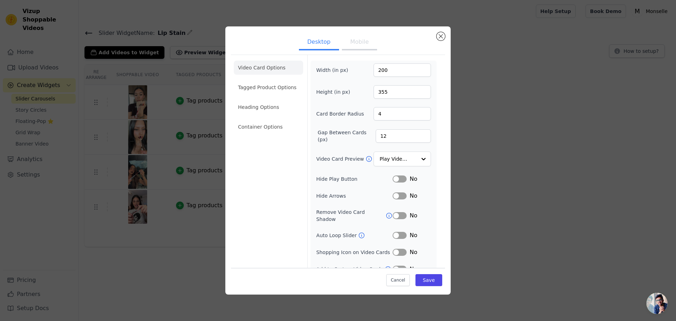
click at [359, 42] on button "Mobile" at bounding box center [359, 42] width 35 height 15
click at [397, 95] on input "355" at bounding box center [401, 91] width 57 height 13
click at [396, 95] on input "355" at bounding box center [401, 91] width 57 height 13
type input "330"
click at [397, 47] on ul "Desktop Mobile" at bounding box center [338, 42] width 214 height 21
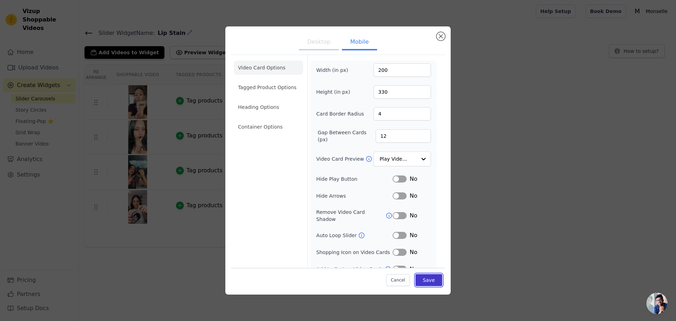
click at [422, 279] on button "Save" at bounding box center [428, 280] width 27 height 12
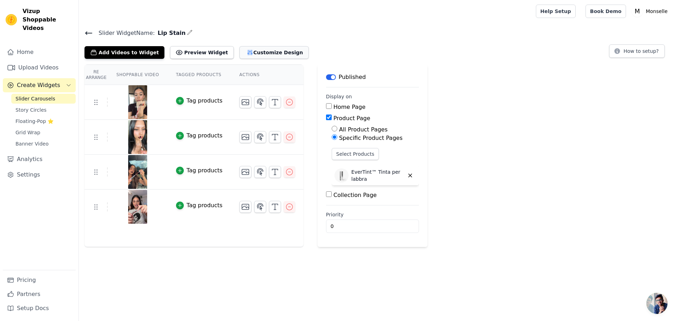
click at [244, 52] on button "Customize Design" at bounding box center [273, 52] width 69 height 13
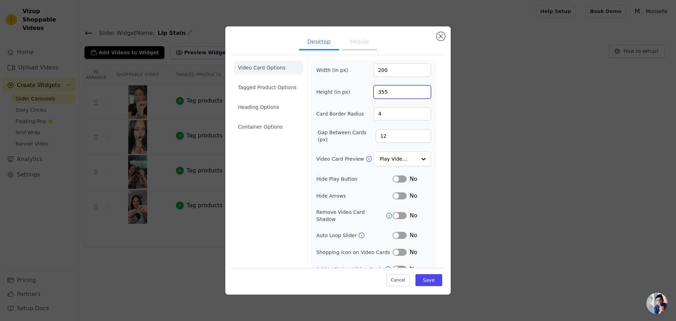
click at [393, 92] on input "355" at bounding box center [401, 91] width 57 height 13
click at [357, 45] on button "Mobile" at bounding box center [359, 42] width 35 height 15
click at [391, 93] on input "330" at bounding box center [401, 91] width 57 height 13
type input "310"
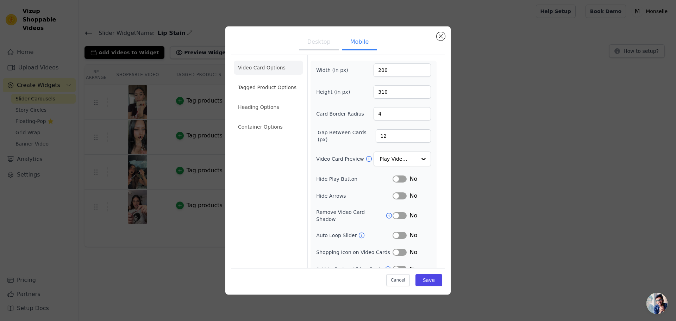
click at [407, 50] on ul "Desktop Mobile" at bounding box center [338, 42] width 214 height 21
click at [428, 280] on button "Save" at bounding box center [428, 280] width 27 height 12
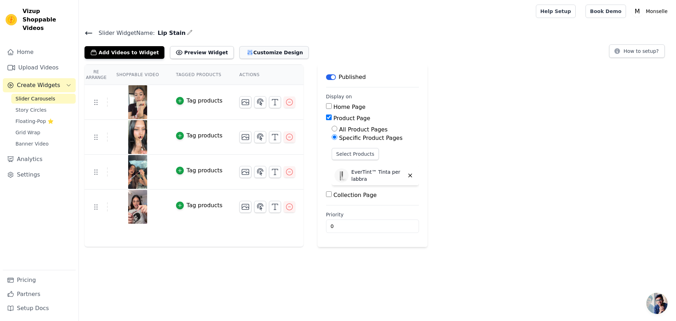
click at [247, 56] on button "Customize Design" at bounding box center [273, 52] width 69 height 13
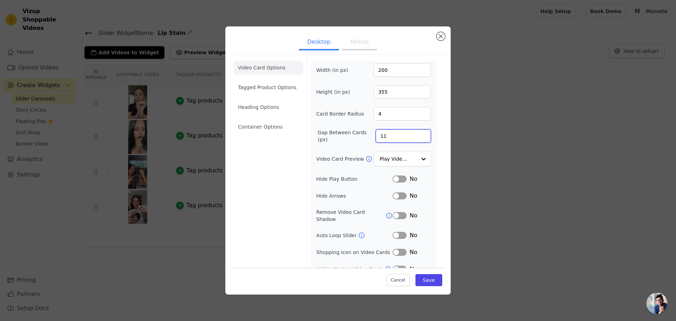
click at [419, 137] on input "11" at bounding box center [402, 135] width 55 height 13
click at [419, 137] on input "10" at bounding box center [402, 135] width 55 height 13
click at [419, 137] on input "9" at bounding box center [402, 135] width 55 height 13
click at [419, 137] on input "8" at bounding box center [402, 135] width 55 height 13
click at [419, 137] on input "7" at bounding box center [402, 135] width 55 height 13
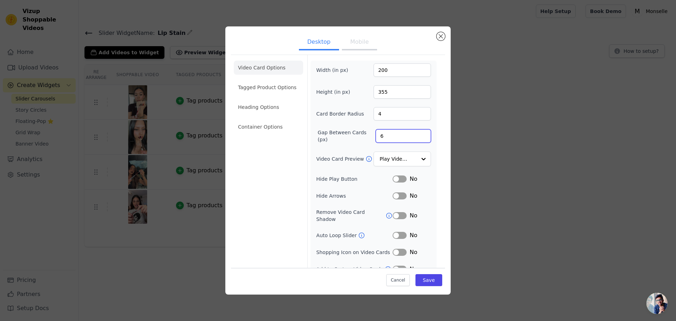
type input "6"
click at [419, 137] on input "6" at bounding box center [402, 135] width 55 height 13
click at [418, 277] on button "Save" at bounding box center [428, 280] width 27 height 12
click at [399, 157] on input "Video Card Preview" at bounding box center [398, 159] width 36 height 14
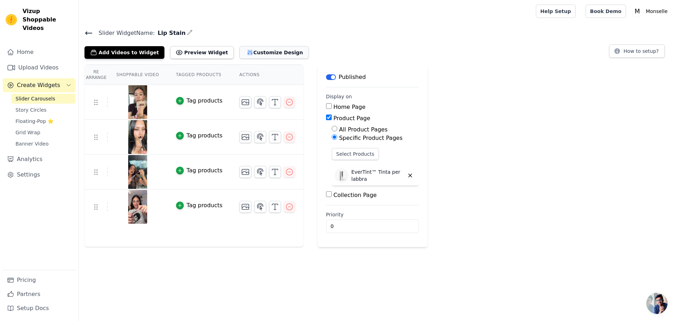
click at [239, 51] on button "Customize Design" at bounding box center [273, 52] width 69 height 13
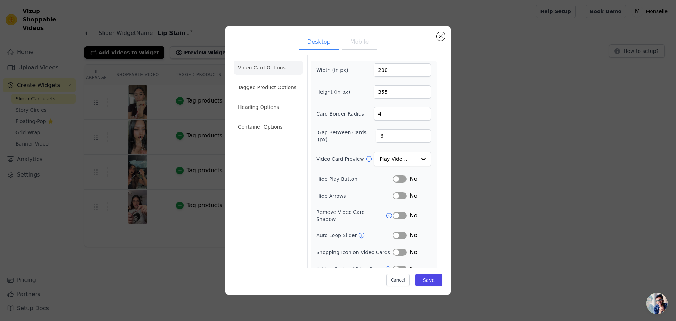
scroll to position [5, 0]
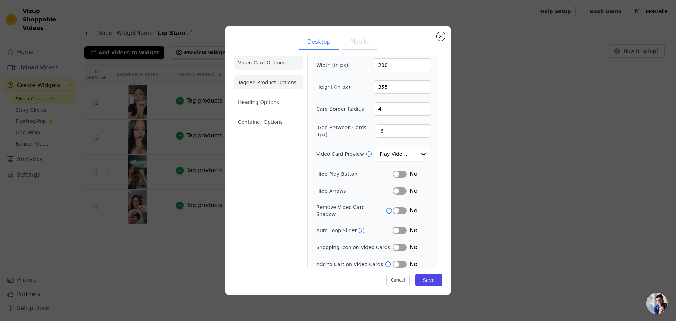
click at [280, 115] on li "Tagged Product Options" at bounding box center [268, 122] width 69 height 14
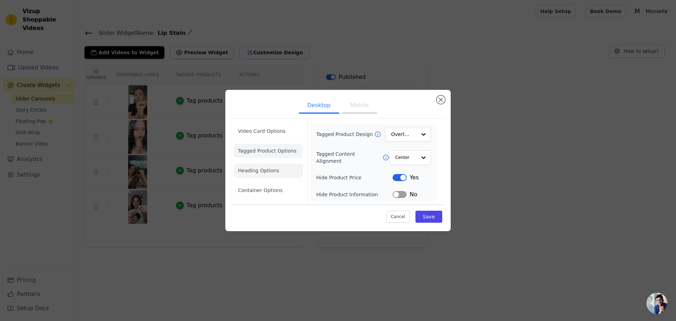
click at [264, 174] on li "Heading Options" at bounding box center [268, 170] width 69 height 14
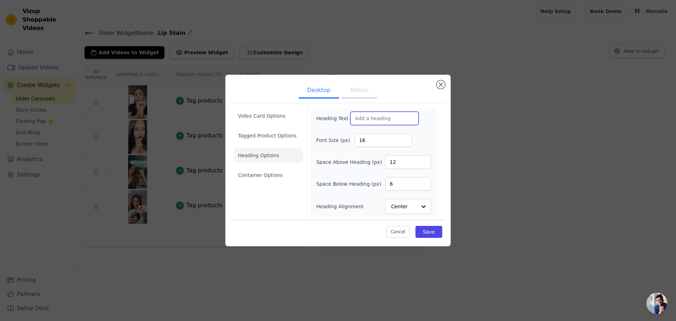
click at [370, 117] on input "Heading Text" at bounding box center [384, 118] width 68 height 13
click at [370, 116] on input "Heading Text" at bounding box center [384, 118] width 68 height 13
paste input "text"
click at [375, 119] on input "Heading Text" at bounding box center [384, 118] width 68 height 13
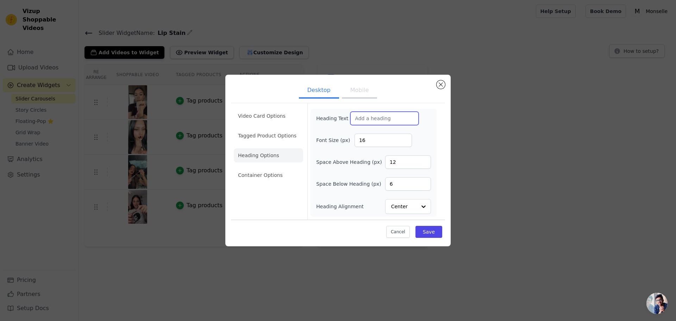
click at [384, 117] on input "Heading Text" at bounding box center [384, 118] width 68 height 13
click at [385, 117] on input "Heading Text" at bounding box center [384, 118] width 68 height 13
click at [386, 117] on input "Heading Text" at bounding box center [384, 118] width 68 height 13
paste input "text"
click at [357, 92] on button "Mobile" at bounding box center [359, 90] width 35 height 15
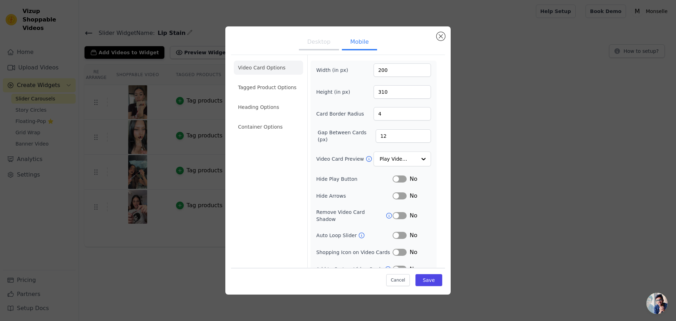
click at [322, 43] on button "Desktop" at bounding box center [319, 42] width 40 height 15
click at [270, 111] on li "Heading Options" at bounding box center [268, 107] width 69 height 14
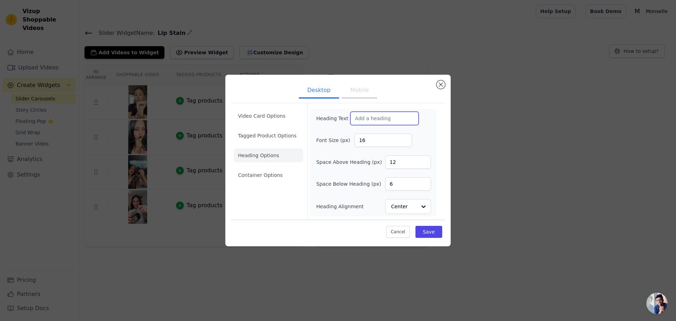
click at [367, 118] on input "Heading Text" at bounding box center [384, 118] width 68 height 13
click at [414, 202] on input "Heading Alignment" at bounding box center [403, 206] width 25 height 14
click at [406, 188] on div "Left" at bounding box center [407, 189] width 44 height 15
click at [373, 128] on div "Heading Text Font Size (px) 16 Space Above Heading (px) 12 Space Below Heading …" at bounding box center [373, 163] width 115 height 102
click at [372, 121] on input "Heading Text" at bounding box center [384, 118] width 68 height 13
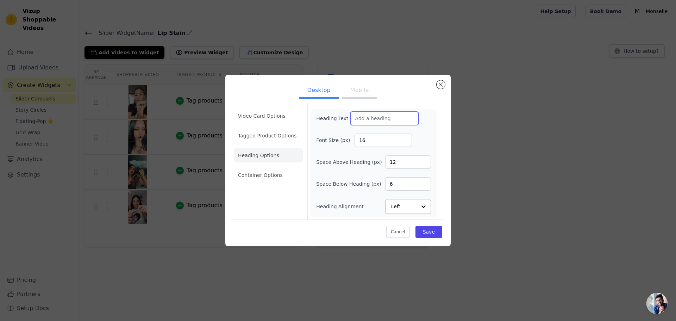
drag, startPoint x: 370, startPoint y: 119, endPoint x: 371, endPoint y: 123, distance: 4.6
click at [370, 119] on input "Heading Text" at bounding box center [384, 118] width 68 height 13
click at [357, 141] on input "16" at bounding box center [382, 139] width 57 height 13
drag, startPoint x: 363, startPoint y: 124, endPoint x: 369, endPoint y: 121, distance: 6.5
click at [364, 124] on input "Heading Text" at bounding box center [384, 118] width 68 height 13
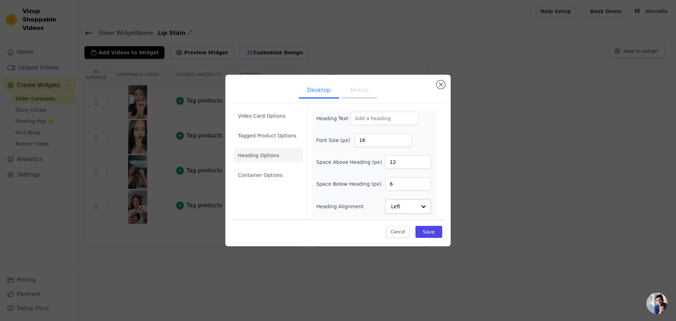
click at [366, 94] on button "Mobile" at bounding box center [359, 90] width 35 height 15
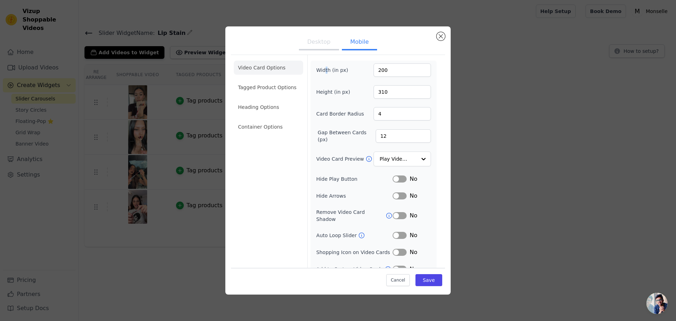
click at [323, 58] on form "Width (in px) 200 Height (in px) 310 Card Border Radius 4 Gap Between Cards (px…" at bounding box center [373, 175] width 132 height 241
click at [313, 40] on button "Desktop" at bounding box center [319, 42] width 40 height 15
click at [363, 40] on button "Mobile" at bounding box center [359, 42] width 35 height 15
click at [284, 103] on li "Heading Options" at bounding box center [268, 107] width 69 height 14
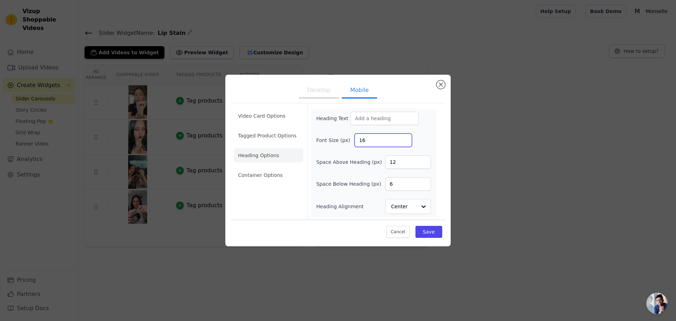
click at [375, 135] on input "16" at bounding box center [382, 139] width 57 height 13
click at [261, 179] on li "Container Options" at bounding box center [268, 175] width 69 height 14
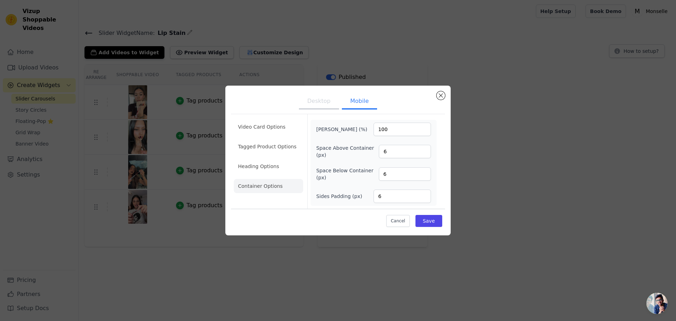
click at [321, 101] on button "Desktop" at bounding box center [319, 101] width 40 height 15
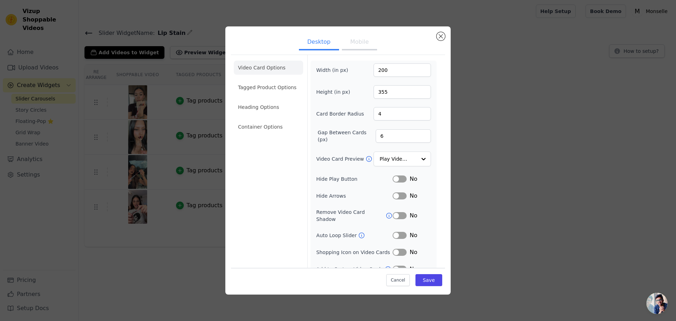
click at [365, 39] on button "Mobile" at bounding box center [359, 42] width 35 height 15
click at [266, 120] on li "Tagged Product Options" at bounding box center [268, 127] width 69 height 14
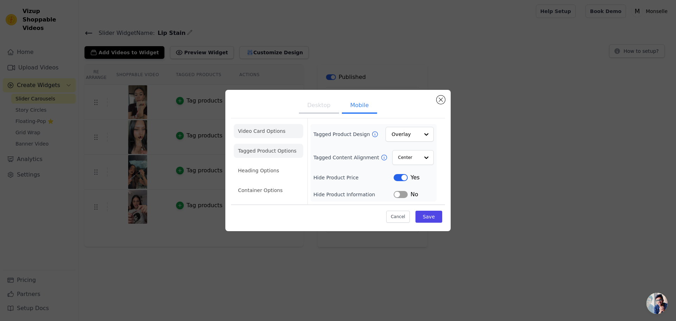
click at [266, 144] on li "Video Card Options" at bounding box center [268, 151] width 69 height 14
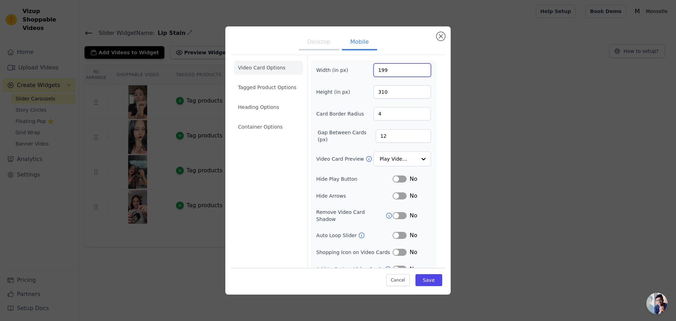
click at [419, 73] on input "199" at bounding box center [401, 69] width 57 height 13
click at [419, 73] on input "198" at bounding box center [401, 69] width 57 height 13
click at [419, 73] on input "197" at bounding box center [401, 69] width 57 height 13
click at [419, 73] on input "196" at bounding box center [401, 69] width 57 height 13
click at [419, 73] on input "195" at bounding box center [401, 69] width 57 height 13
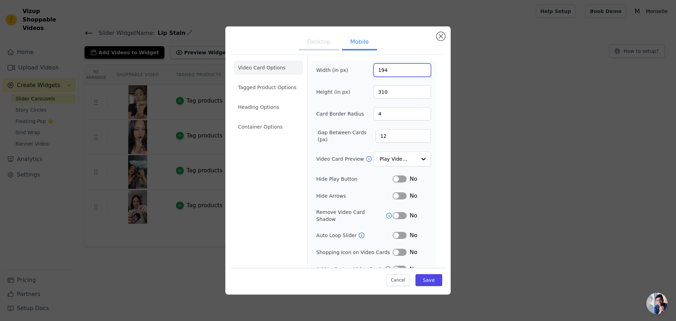
click at [419, 73] on input "194" at bounding box center [401, 69] width 57 height 13
click at [419, 73] on input "193" at bounding box center [401, 69] width 57 height 13
click at [419, 73] on input "192" at bounding box center [401, 69] width 57 height 13
click at [419, 73] on input "191" at bounding box center [401, 69] width 57 height 13
click at [419, 73] on input "190" at bounding box center [401, 69] width 57 height 13
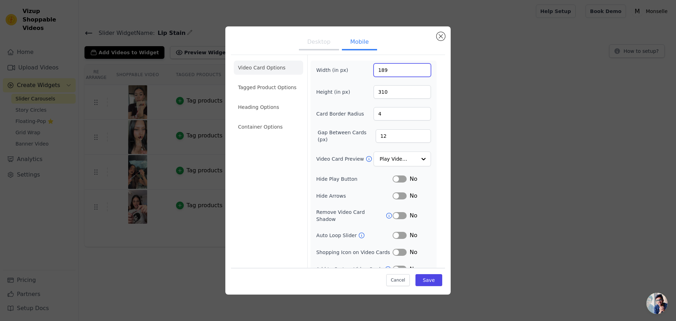
click at [419, 73] on input "189" at bounding box center [401, 69] width 57 height 13
click at [419, 73] on input "188" at bounding box center [401, 69] width 57 height 13
click at [419, 73] on input "187" at bounding box center [401, 69] width 57 height 13
click at [419, 73] on input "186" at bounding box center [401, 69] width 57 height 13
click at [419, 73] on input "185" at bounding box center [401, 69] width 57 height 13
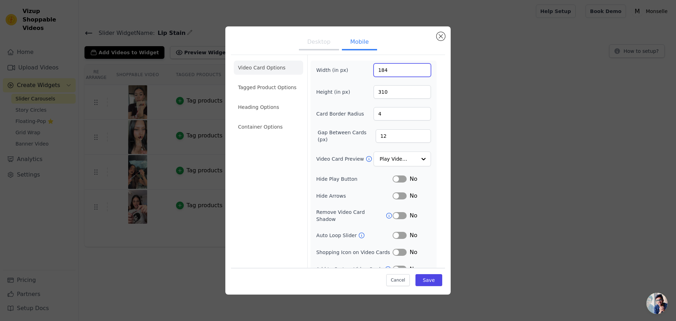
click at [419, 73] on input "184" at bounding box center [401, 69] width 57 height 13
click at [419, 73] on input "183" at bounding box center [401, 69] width 57 height 13
click at [419, 73] on input "182" at bounding box center [401, 69] width 57 height 13
click at [419, 73] on input "181" at bounding box center [401, 69] width 57 height 13
type input "180"
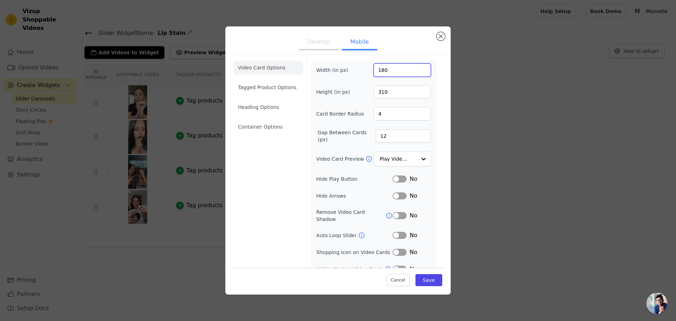
click at [419, 73] on input "180" at bounding box center [401, 69] width 57 height 13
click at [417, 93] on input "309" at bounding box center [401, 91] width 57 height 13
click at [417, 93] on input "308" at bounding box center [401, 91] width 57 height 13
click at [417, 93] on input "307" at bounding box center [401, 91] width 57 height 13
click at [417, 93] on input "306" at bounding box center [401, 91] width 57 height 13
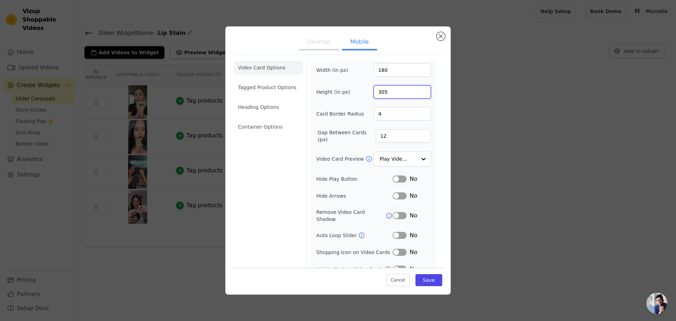
click at [417, 93] on input "305" at bounding box center [401, 91] width 57 height 13
click at [417, 93] on input "304" at bounding box center [401, 91] width 57 height 13
click at [417, 93] on input "303" at bounding box center [401, 91] width 57 height 13
click at [417, 93] on input "302" at bounding box center [401, 91] width 57 height 13
click at [417, 93] on input "301" at bounding box center [401, 91] width 57 height 13
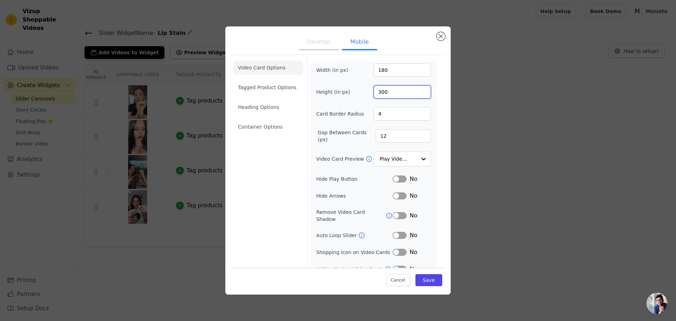
type input "300"
click at [417, 93] on input "300" at bounding box center [401, 91] width 57 height 13
click at [430, 279] on button "Save" at bounding box center [428, 280] width 27 height 12
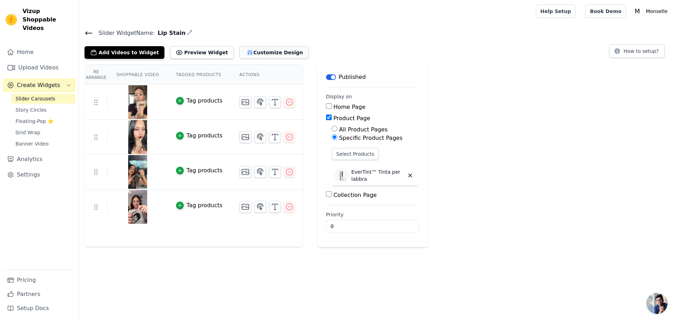
click at [242, 49] on button "Customize Design" at bounding box center [273, 52] width 69 height 13
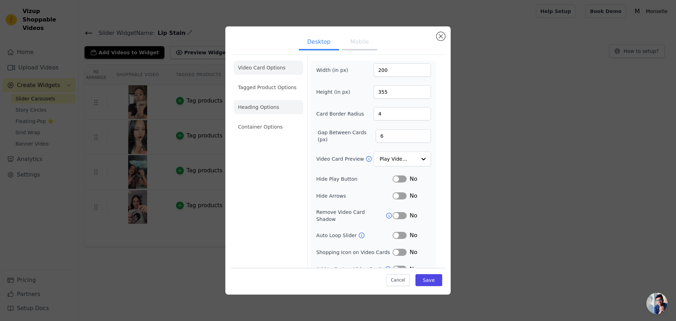
click at [266, 101] on li "Heading Options" at bounding box center [268, 107] width 69 height 14
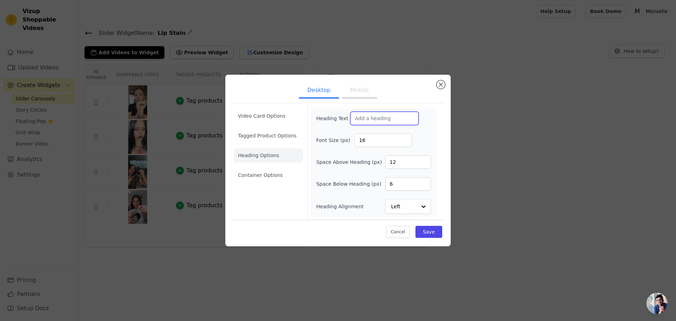
click at [376, 122] on input "Heading Text" at bounding box center [384, 118] width 68 height 13
drag, startPoint x: 376, startPoint y: 122, endPoint x: 364, endPoint y: 119, distance: 12.6
click at [364, 119] on input "Heading Text" at bounding box center [384, 118] width 68 height 13
paste input "text"
click at [362, 118] on input "Heading Text" at bounding box center [384, 118] width 68 height 13
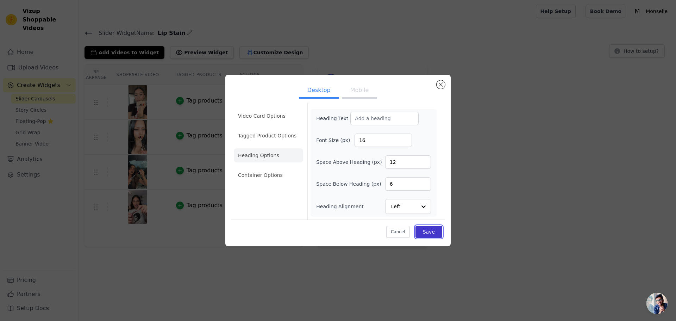
click at [433, 229] on button "Save" at bounding box center [428, 232] width 27 height 12
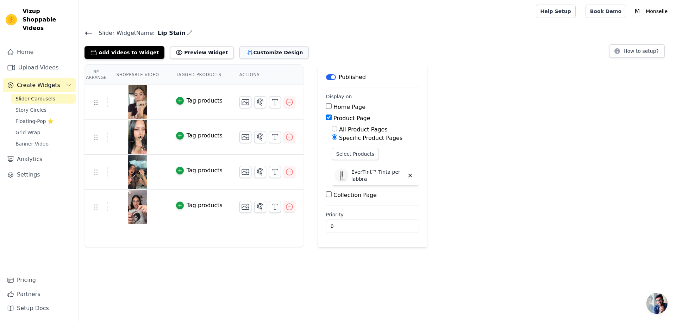
click at [245, 55] on button "Customize Design" at bounding box center [273, 52] width 69 height 13
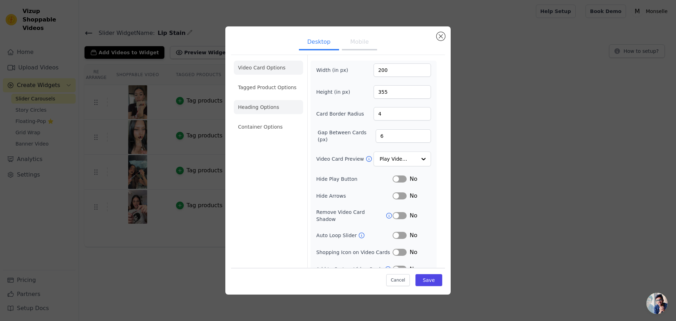
click at [248, 102] on li "Heading Options" at bounding box center [268, 107] width 69 height 14
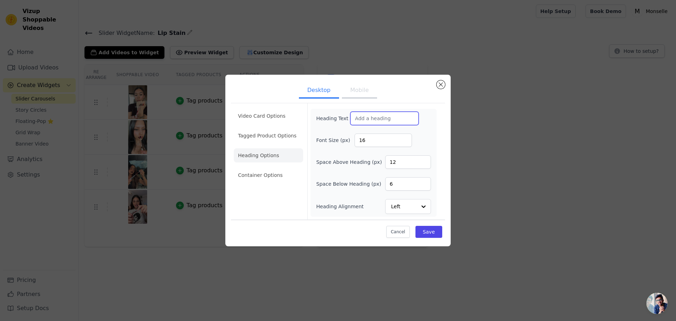
click at [360, 121] on input "Heading Text" at bounding box center [384, 118] width 68 height 13
click at [358, 90] on button "Mobile" at bounding box center [359, 90] width 35 height 15
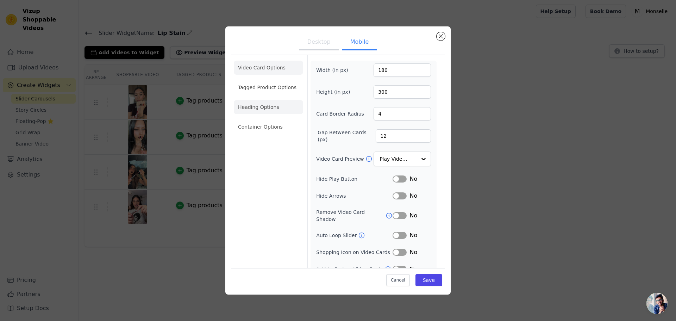
click at [265, 101] on li "Heading Options" at bounding box center [268, 107] width 69 height 14
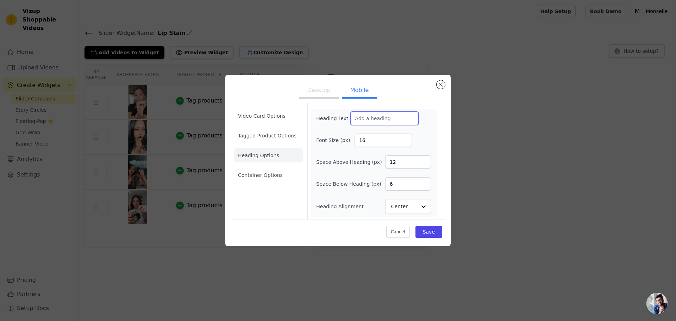
click at [373, 115] on input "Heading Text" at bounding box center [384, 118] width 68 height 13
paste input "text"
click at [401, 207] on input "Heading Alignment" at bounding box center [403, 206] width 25 height 14
click at [408, 179] on div "Center" at bounding box center [407, 174] width 44 height 15
click at [432, 229] on button "Save" at bounding box center [428, 232] width 27 height 12
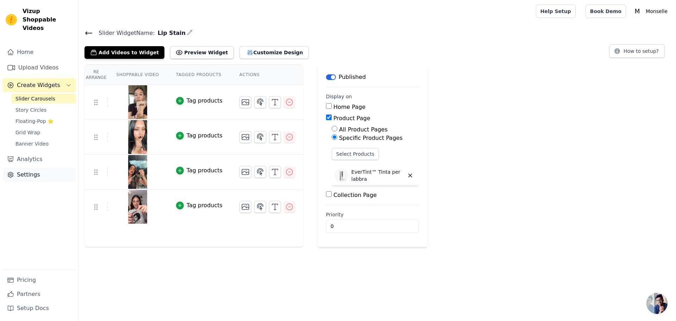
click at [13, 171] on icon "Sidebar" at bounding box center [10, 174] width 7 height 7
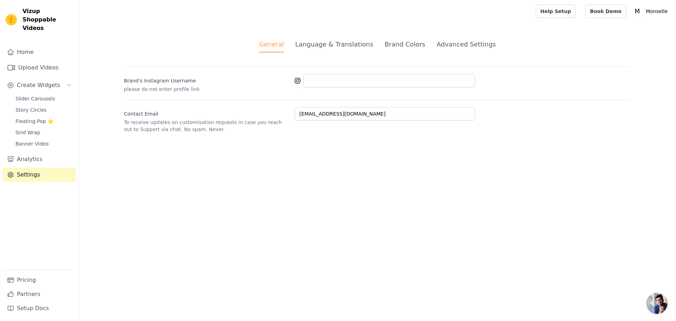
click at [469, 47] on div "Advanced Settings" at bounding box center [465, 43] width 59 height 9
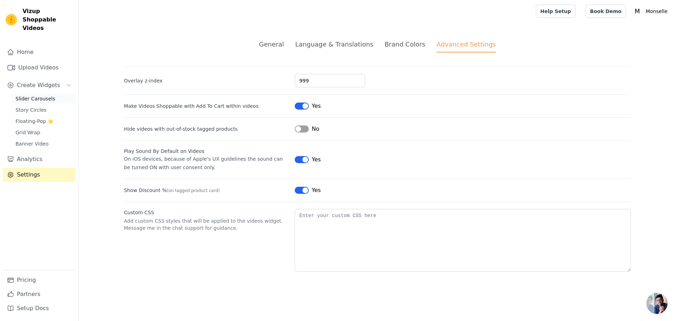
click at [23, 95] on span "Slider Carousels" at bounding box center [35, 98] width 40 height 7
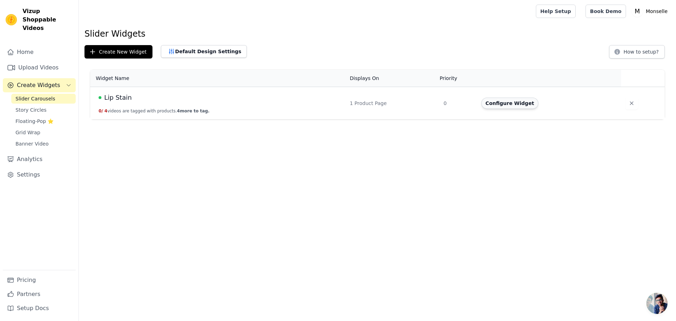
click at [509, 102] on button "Configure Widget" at bounding box center [509, 102] width 57 height 11
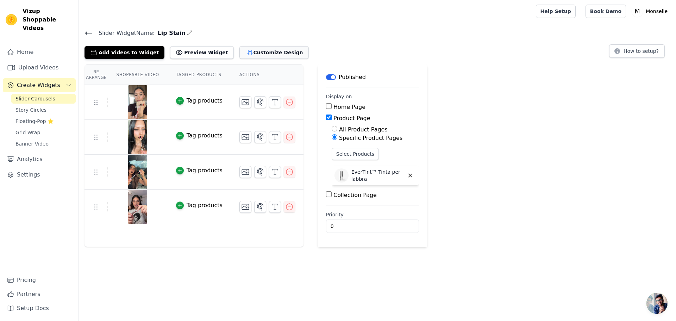
click at [264, 49] on button "Customize Design" at bounding box center [273, 52] width 69 height 13
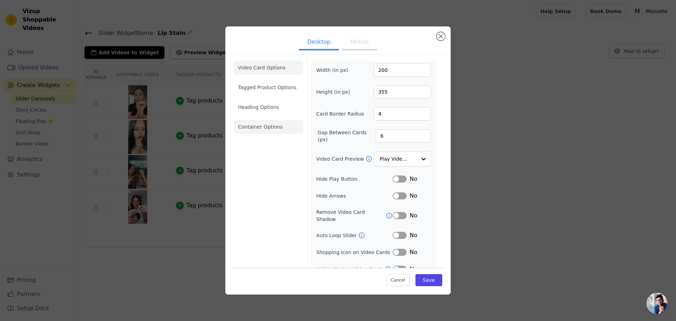
click at [253, 130] on li "Container Options" at bounding box center [268, 127] width 69 height 14
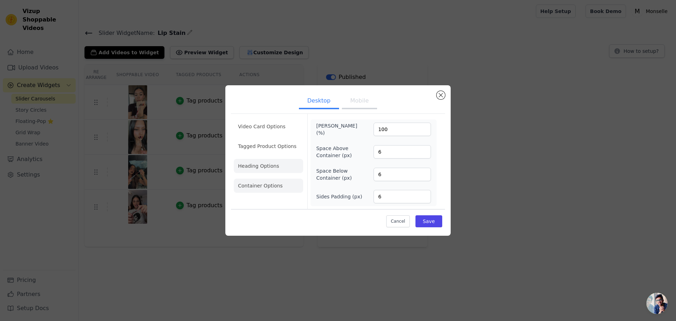
click at [249, 169] on li "Heading Options" at bounding box center [268, 166] width 69 height 14
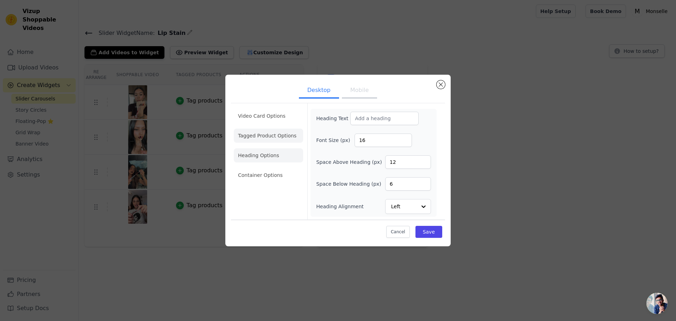
click at [268, 168] on li "Tagged Product Options" at bounding box center [268, 175] width 69 height 14
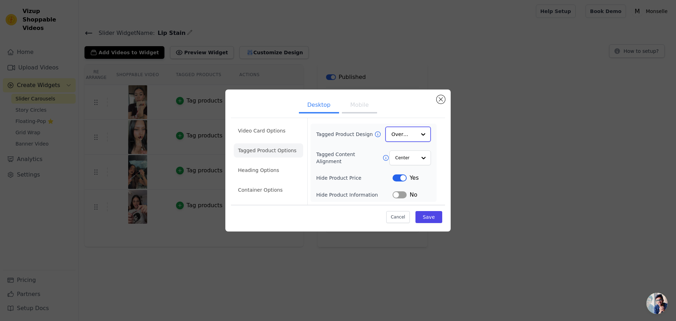
click at [404, 131] on input "Tagged Product Design" at bounding box center [403, 134] width 25 height 14
click at [374, 108] on button "Mobile" at bounding box center [359, 105] width 35 height 15
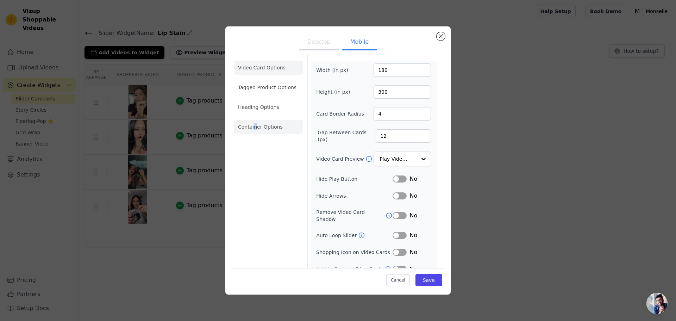
click at [254, 126] on li "Container Options" at bounding box center [268, 127] width 69 height 14
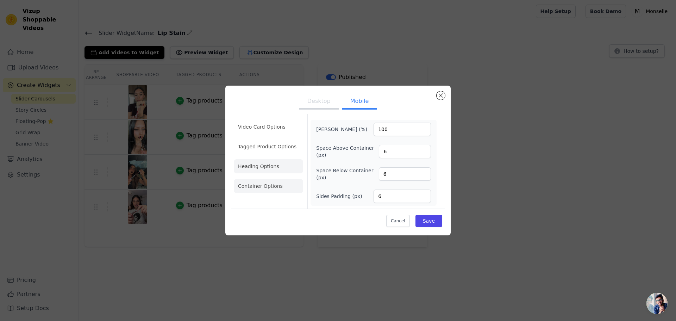
click at [258, 167] on li "Heading Options" at bounding box center [268, 166] width 69 height 14
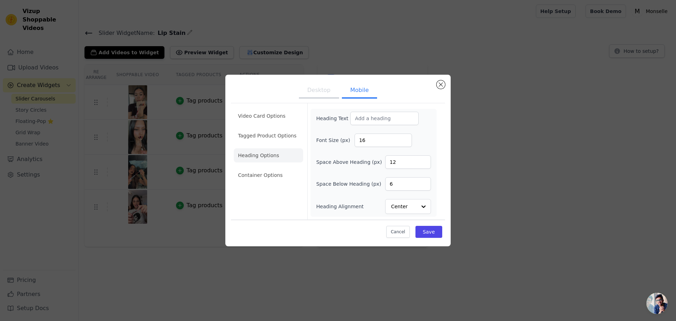
click at [262, 148] on li "Heading Options" at bounding box center [268, 155] width 69 height 14
click at [265, 168] on li "Tagged Product Options" at bounding box center [268, 175] width 69 height 14
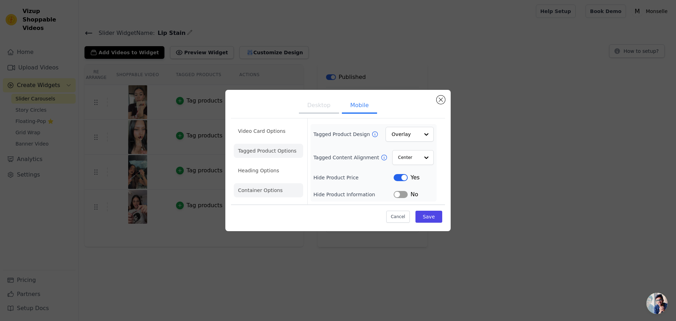
click at [263, 144] on li "Video Card Options" at bounding box center [268, 151] width 69 height 14
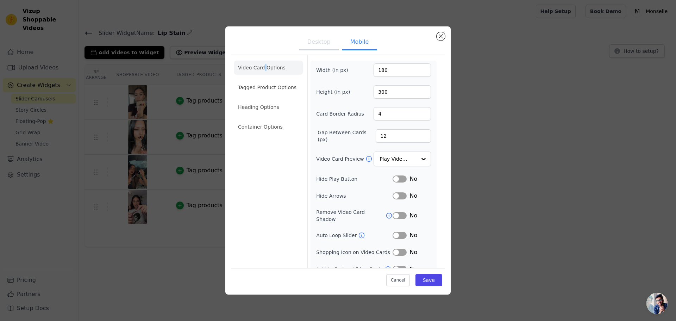
scroll to position [22, 0]
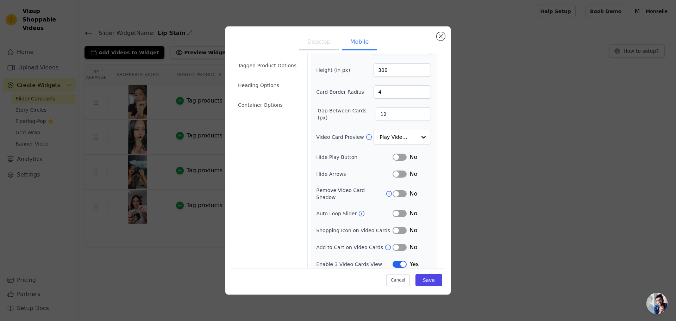
click at [392, 260] on button "Label" at bounding box center [399, 263] width 14 height 7
click at [421, 278] on button "Save" at bounding box center [428, 280] width 27 height 12
click at [266, 86] on li "Heading Options" at bounding box center [268, 85] width 69 height 14
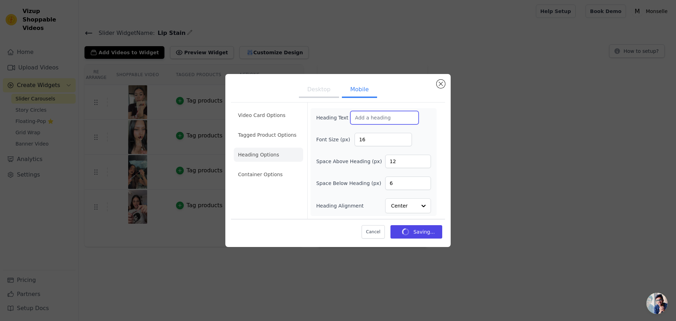
click at [386, 120] on input "Heading Text" at bounding box center [384, 117] width 68 height 13
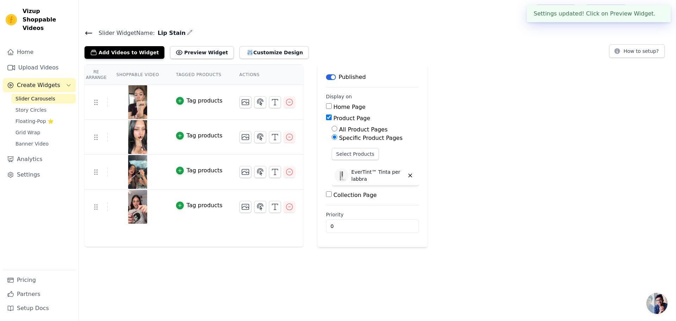
click at [656, 295] on span "Bate-papo aberto" at bounding box center [656, 302] width 21 height 21
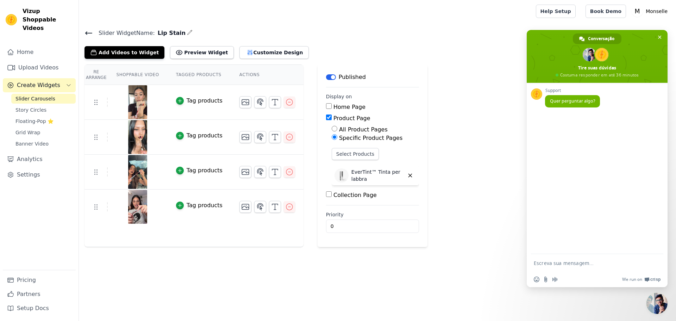
click at [544, 261] on textarea "Escreva sua mensagem..." at bounding box center [589, 263] width 113 height 18
type textarea "Boa Noite"
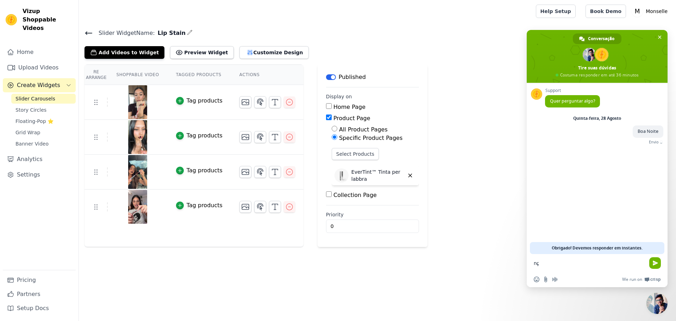
type textarea "n"
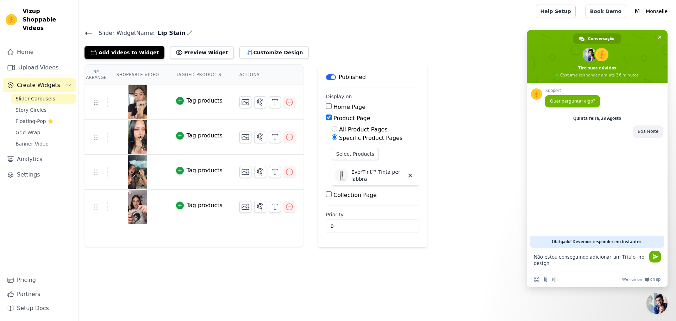
click at [644, 258] on textarea "Não estou conseguindo adicionar um Titulo no design" at bounding box center [589, 259] width 113 height 24
type textarea "Não estou conseguindo adicionar um Titulo no design"
click at [653, 255] on span "Enviar" at bounding box center [654, 256] width 5 height 5
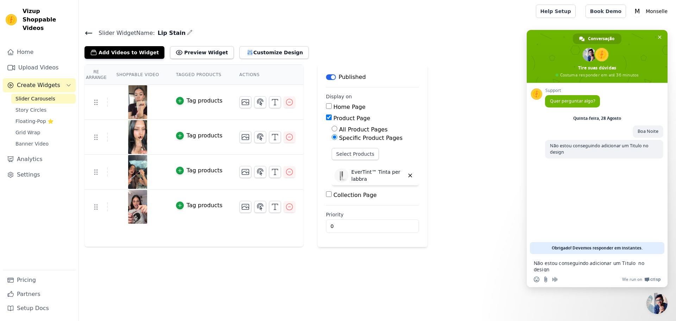
click at [563, 262] on textarea "Não estou conseguindo adicionar um Titulo no design" at bounding box center [589, 263] width 113 height 18
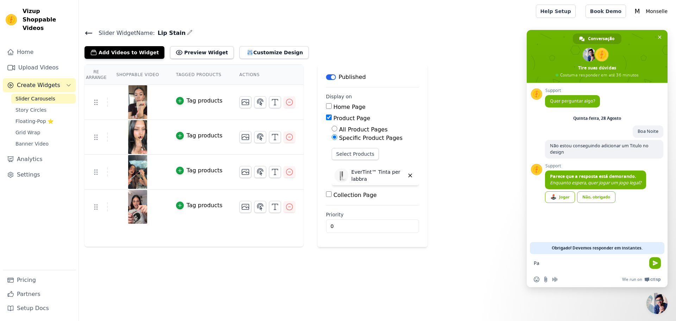
type textarea "P"
click at [600, 196] on link "Não, obrigado" at bounding box center [596, 197] width 38 height 12
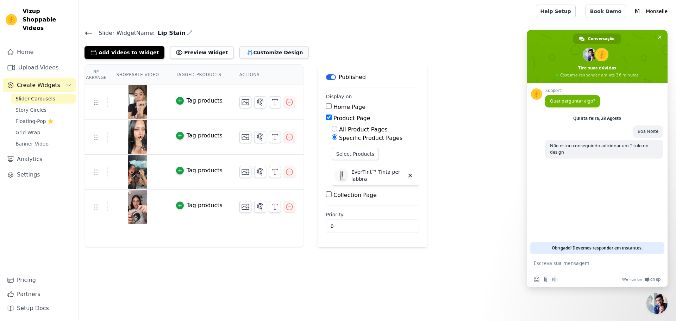
click at [239, 52] on button "Customize Design" at bounding box center [273, 52] width 69 height 13
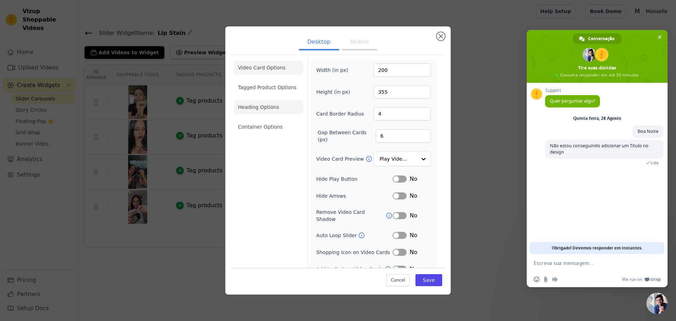
click at [271, 106] on li "Heading Options" at bounding box center [268, 107] width 69 height 14
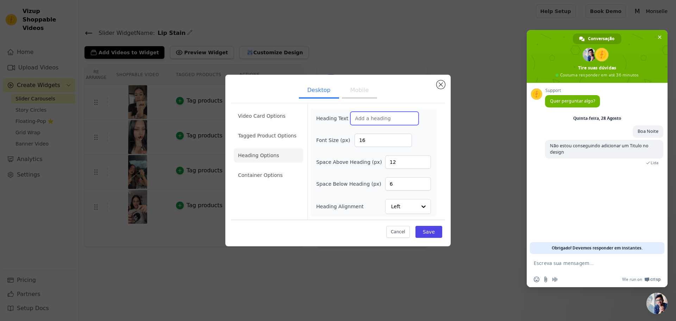
click at [365, 121] on input "Heading Text" at bounding box center [384, 118] width 68 height 13
click at [386, 101] on ul "Desktop Mobile" at bounding box center [338, 90] width 214 height 21
click at [384, 111] on div "Heading Text Font Size (px) 16 Space Above Heading (px) 12 Space Below Heading …" at bounding box center [373, 163] width 126 height 108
click at [382, 119] on input "Heading Text" at bounding box center [384, 118] width 68 height 13
